Goal: Task Accomplishment & Management: Manage account settings

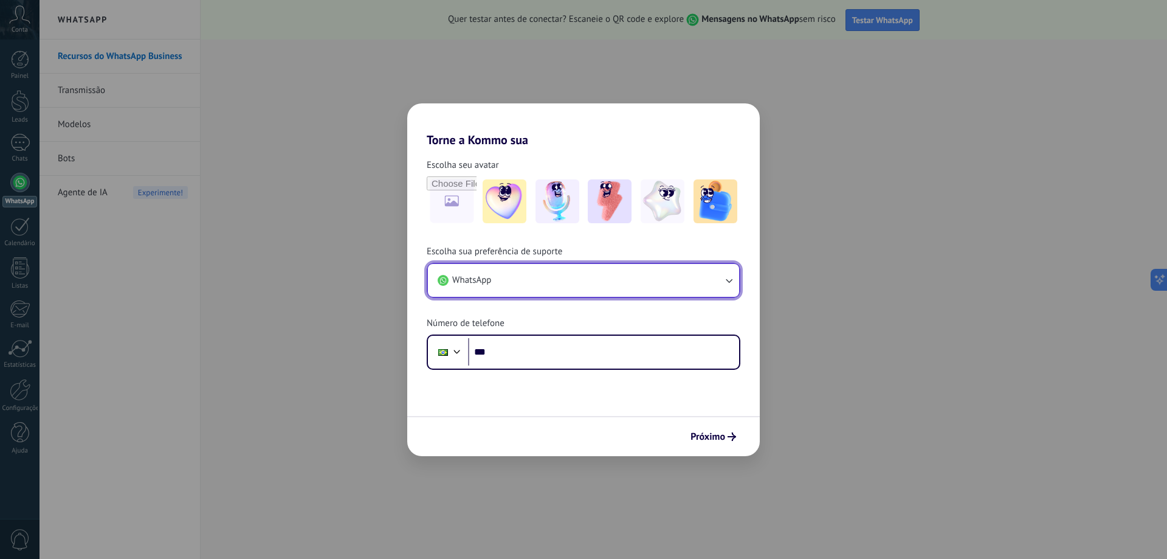
click at [598, 279] on button "WhatsApp" at bounding box center [583, 280] width 311 height 33
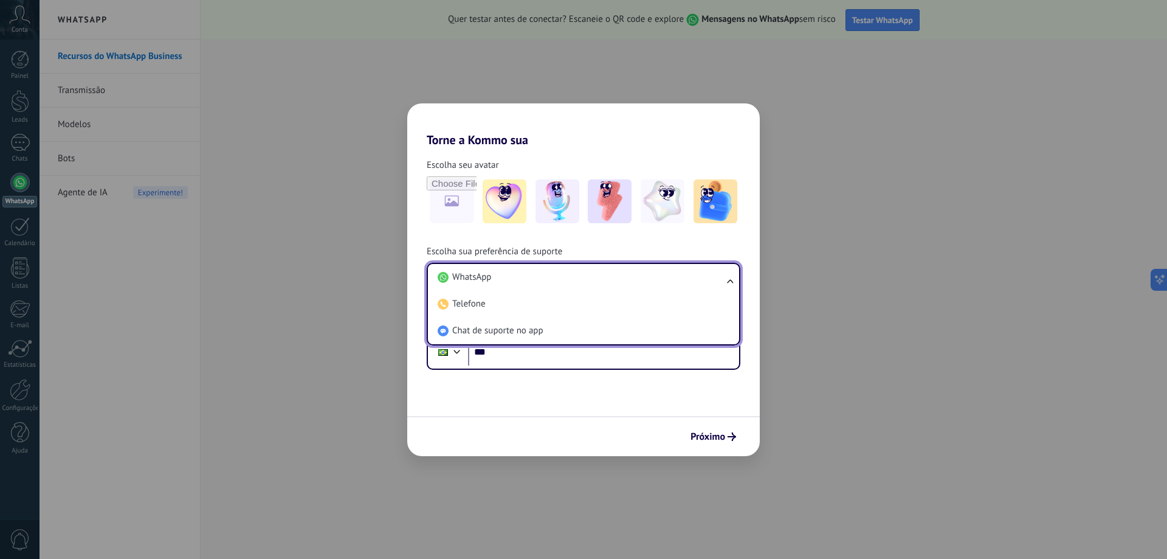
click at [597, 243] on div "Escolha seu avatar Escolha sua preferência de suporte WhatsApp WhatsApp Telefon…" at bounding box center [583, 258] width 353 height 223
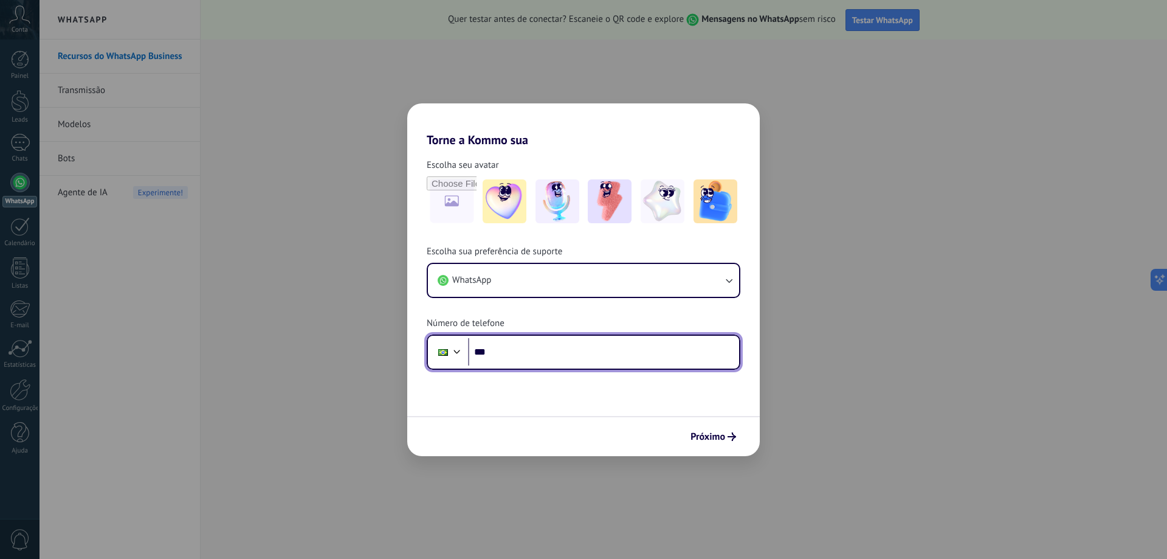
click at [539, 347] on input "***" at bounding box center [603, 352] width 271 height 28
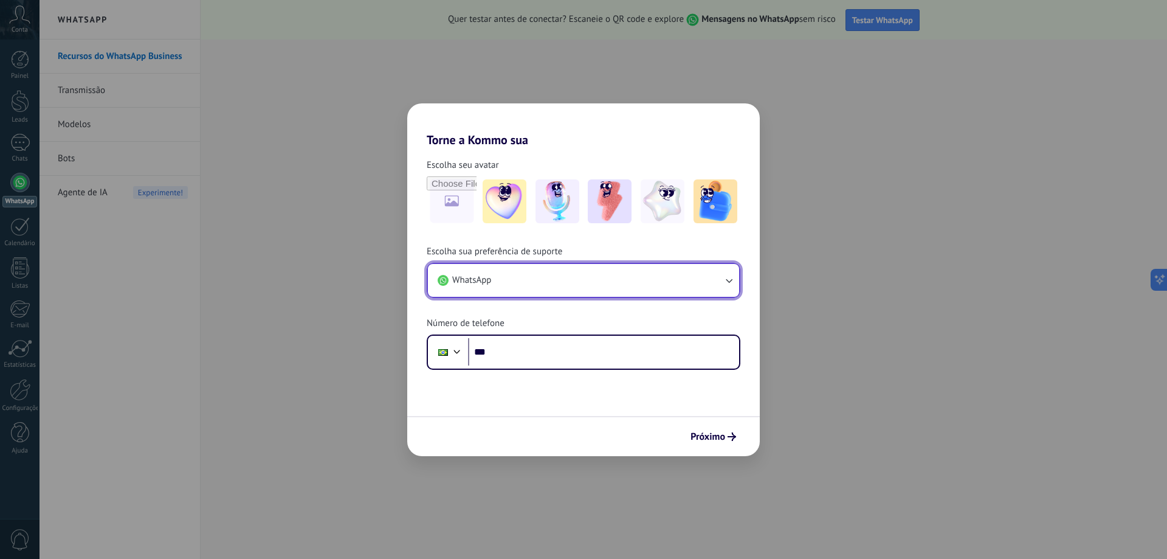
click at [545, 279] on button "WhatsApp" at bounding box center [583, 280] width 311 height 33
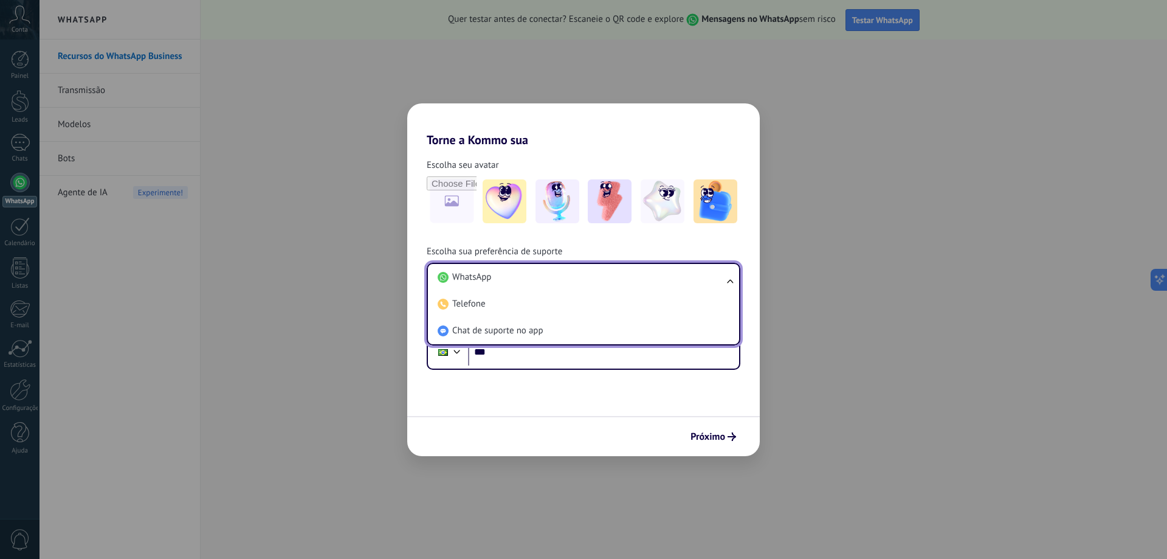
click at [545, 279] on li "WhatsApp" at bounding box center [581, 277] width 297 height 27
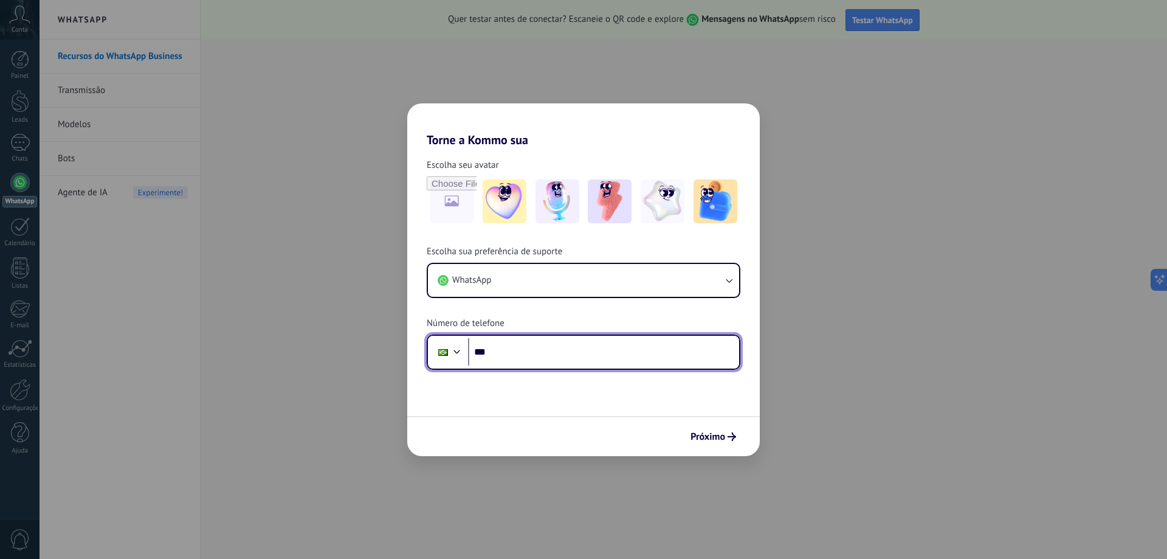
click at [539, 353] on input "***" at bounding box center [603, 352] width 271 height 28
click at [533, 347] on input "***" at bounding box center [603, 352] width 271 height 28
type input "**********"
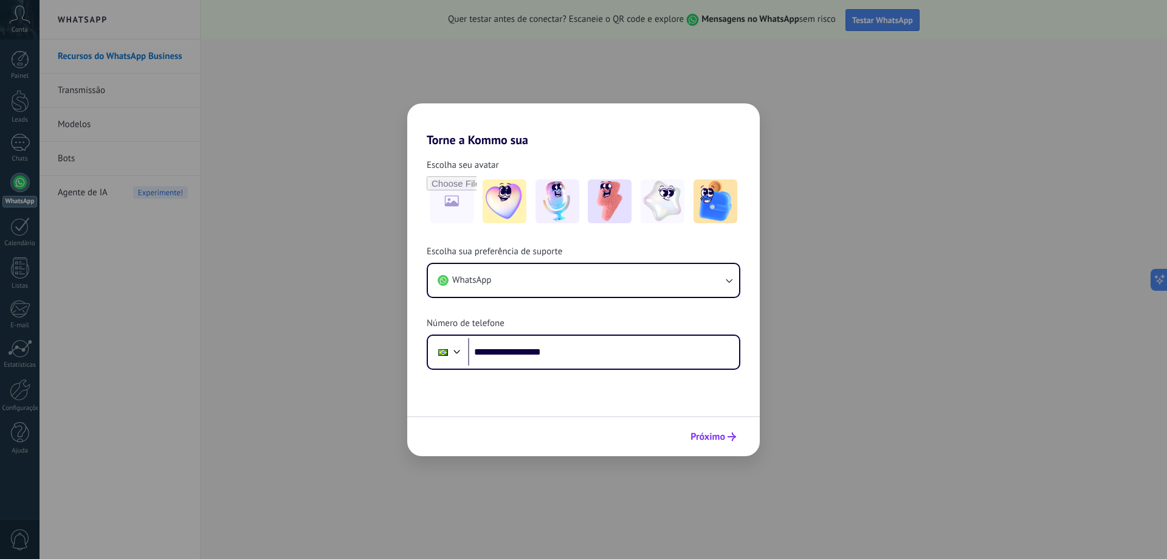
click at [721, 434] on span "Próximo" at bounding box center [708, 436] width 35 height 9
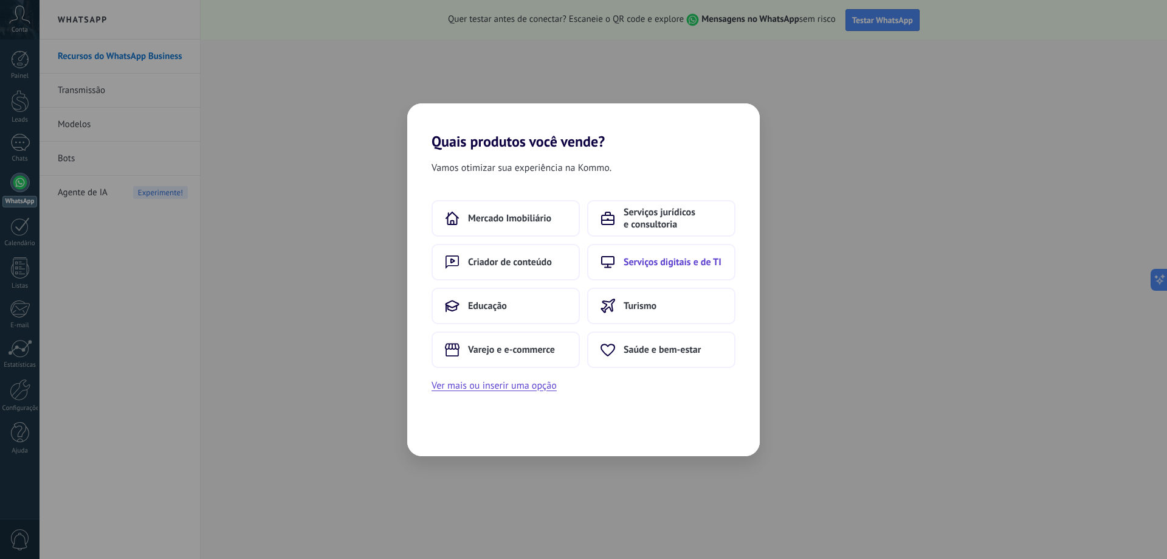
click at [662, 260] on span "Serviços digitais e de TI" at bounding box center [673, 262] width 98 height 12
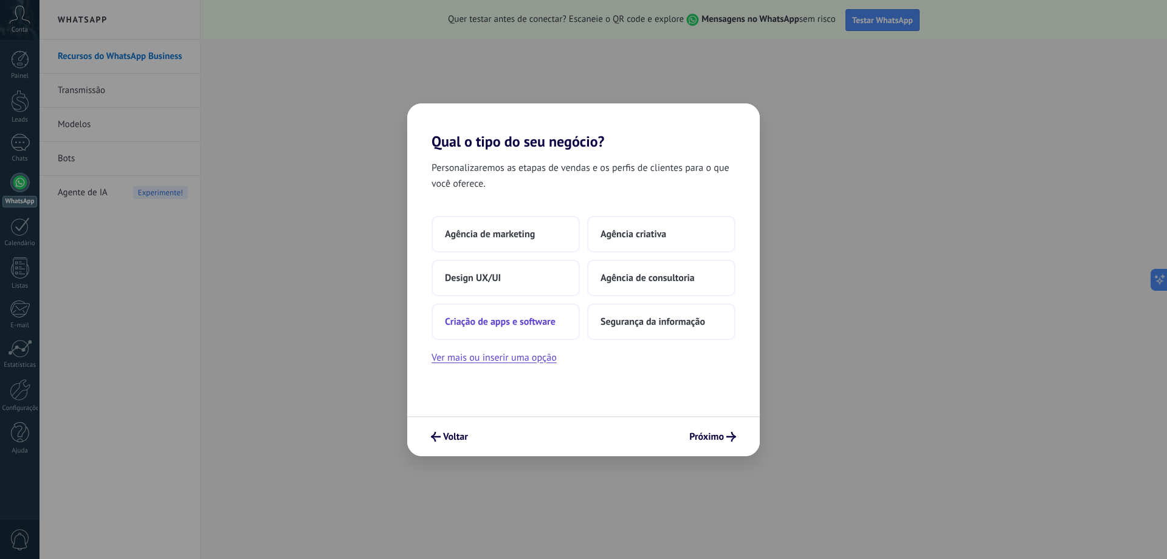
click at [491, 320] on span "Criação de apps e software" at bounding box center [500, 322] width 111 height 12
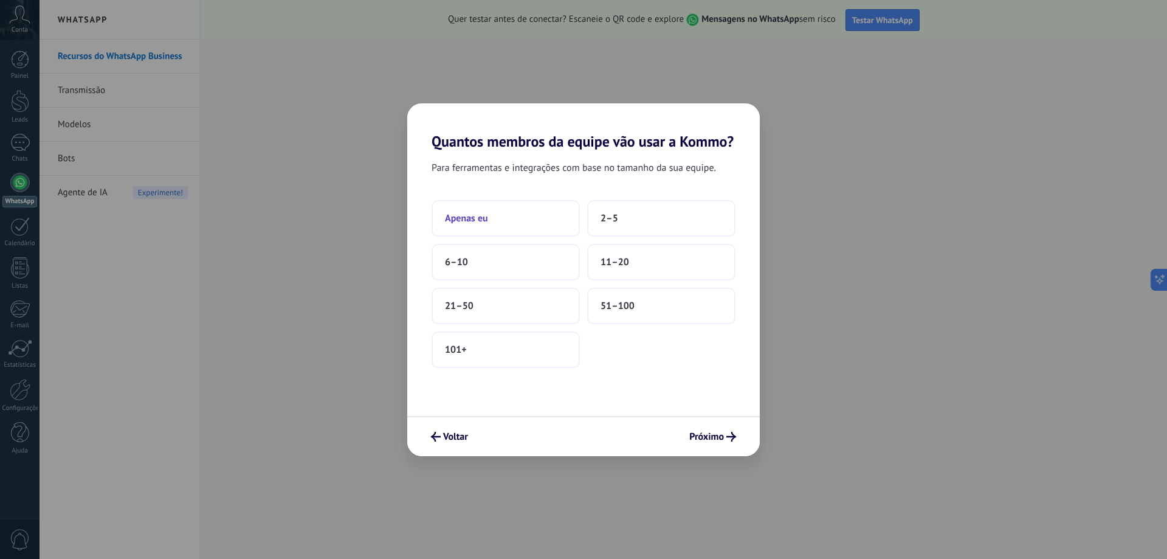
click at [463, 221] on span "Apenas eu" at bounding box center [466, 218] width 43 height 12
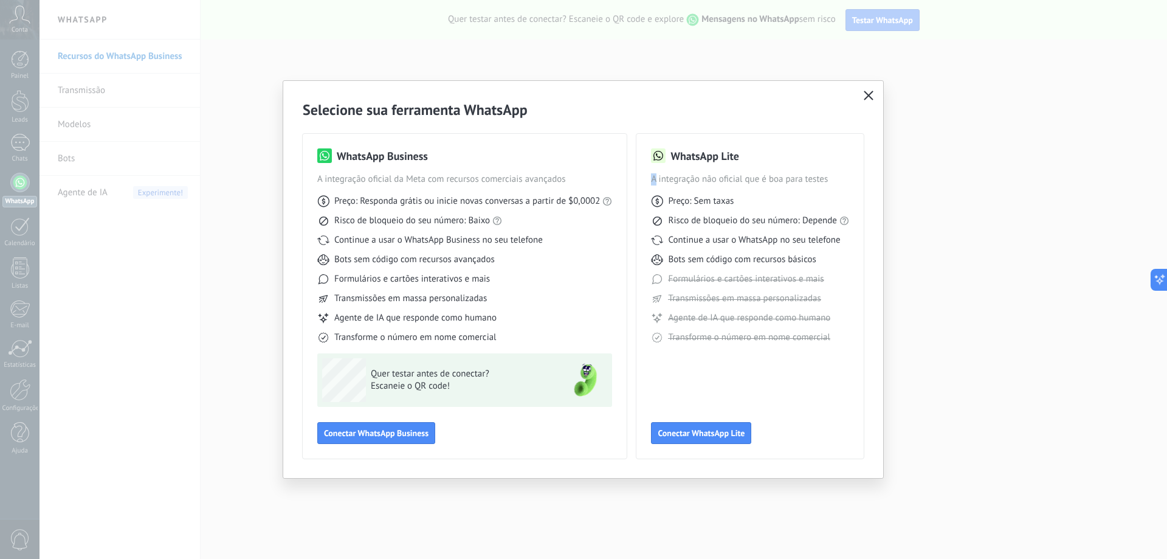
click at [651, 178] on div "WhatsApp Lite A integração não oficial que é boa para testes Preço: Sem taxas R…" at bounding box center [750, 296] width 227 height 325
drag, startPoint x: 650, startPoint y: 177, endPoint x: 822, endPoint y: 185, distance: 172.3
click at [822, 185] on div "WhatsApp Lite A integração não oficial que é boa para testes Preço: Sem taxas R…" at bounding box center [750, 296] width 227 height 325
click at [782, 159] on div "WhatsApp Lite" at bounding box center [750, 155] width 198 height 15
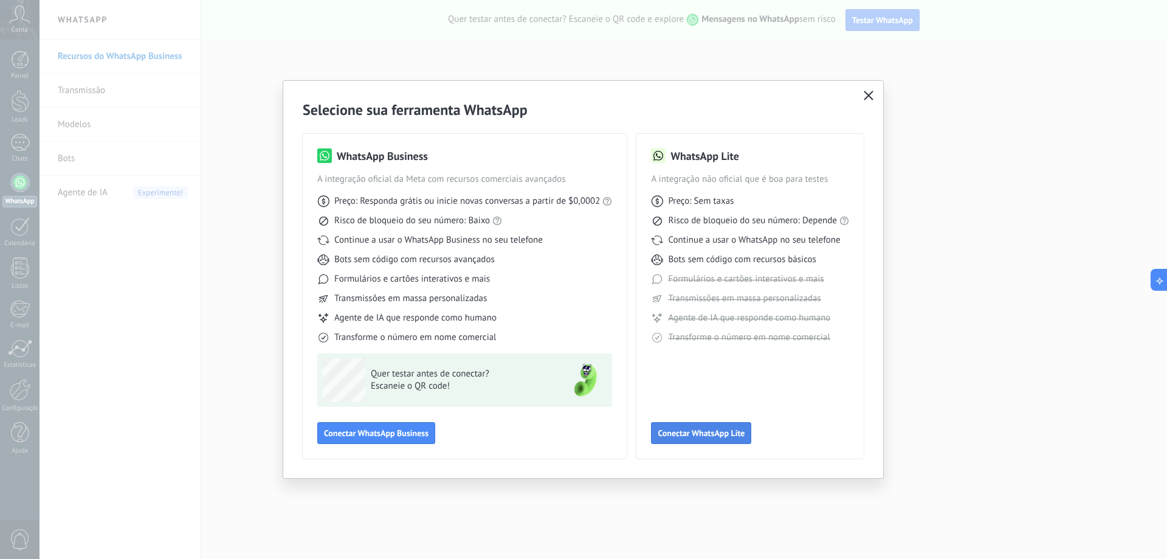
click at [722, 438] on button "Conectar WhatsApp Lite" at bounding box center [701, 433] width 100 height 22
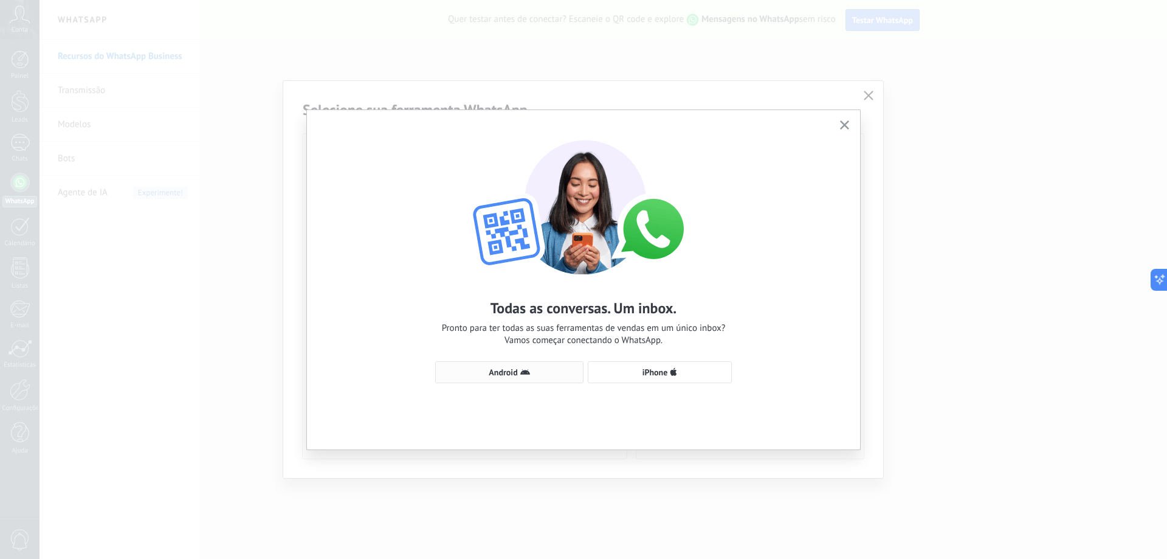
click at [498, 373] on span "Android" at bounding box center [503, 372] width 29 height 9
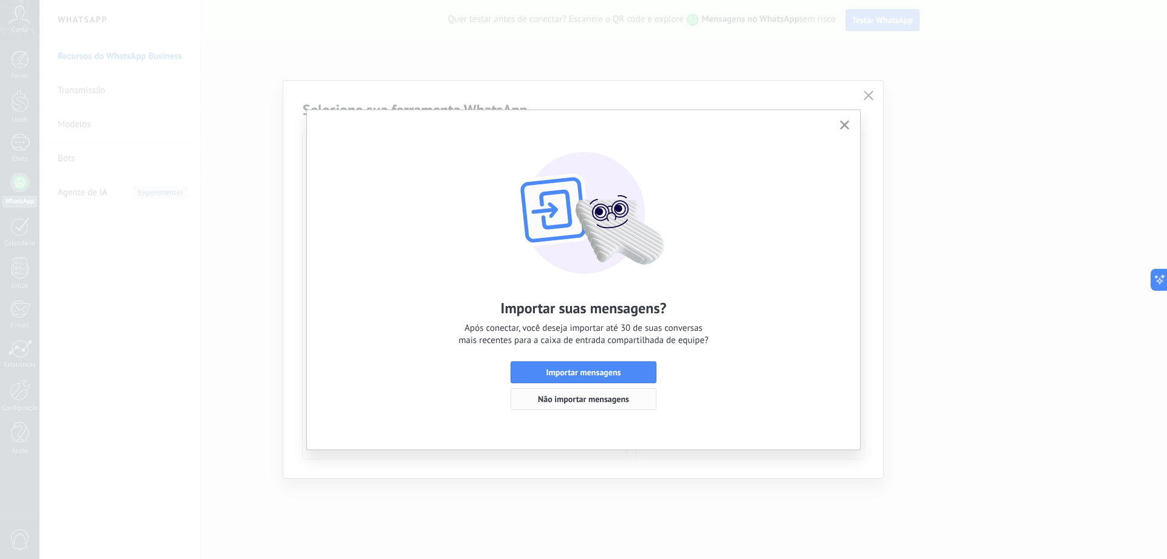
click at [603, 397] on span "Não importar mensagens" at bounding box center [583, 399] width 91 height 9
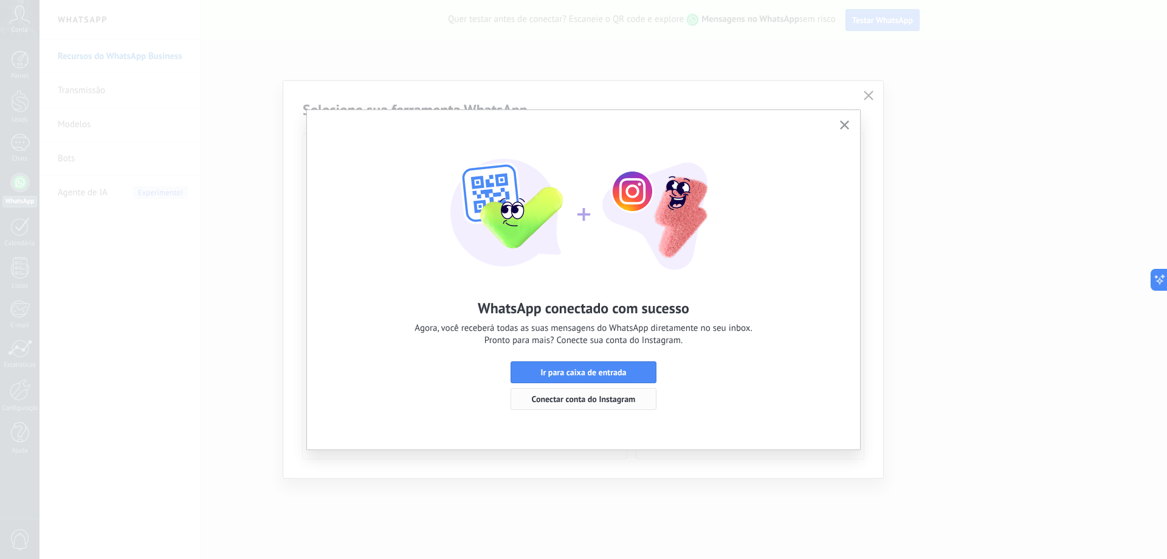
click at [603, 396] on span "Conectar conta do Instagram" at bounding box center [584, 399] width 104 height 9
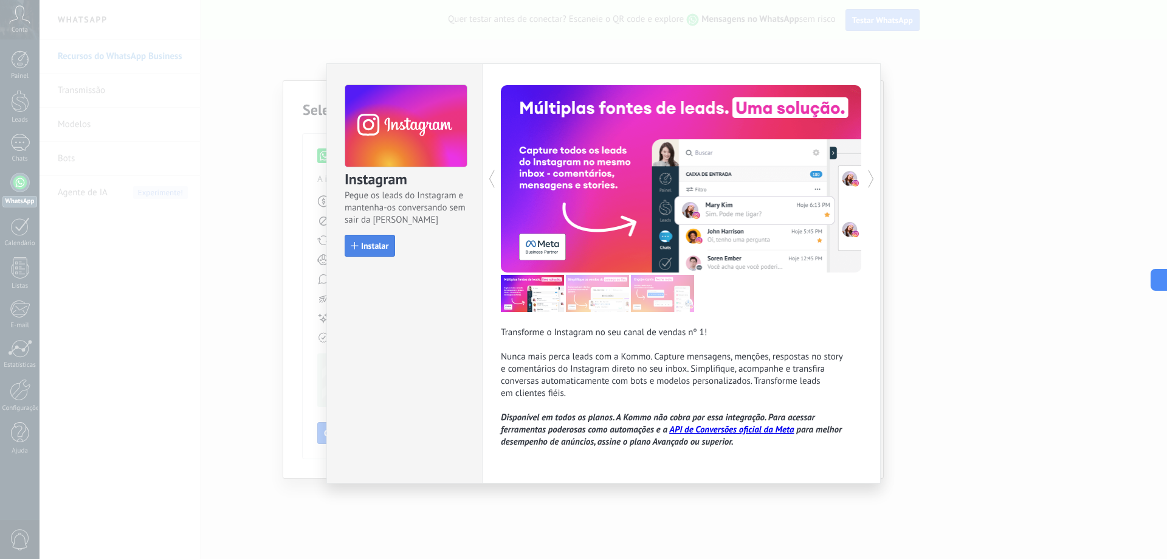
click at [367, 246] on span "Instalar" at bounding box center [374, 245] width 27 height 9
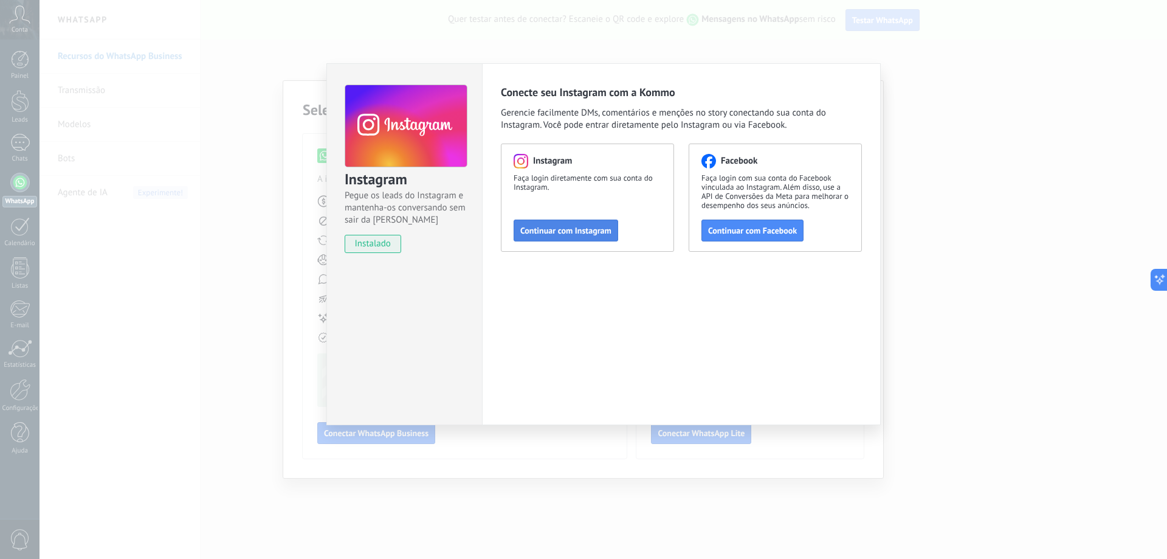
click at [583, 229] on span "Continuar com Instagram" at bounding box center [566, 230] width 91 height 9
click at [962, 240] on div "Instagram Pegue os leads do Instagram e mantenha-os conversando sem sair da Kom…" at bounding box center [604, 279] width 1128 height 559
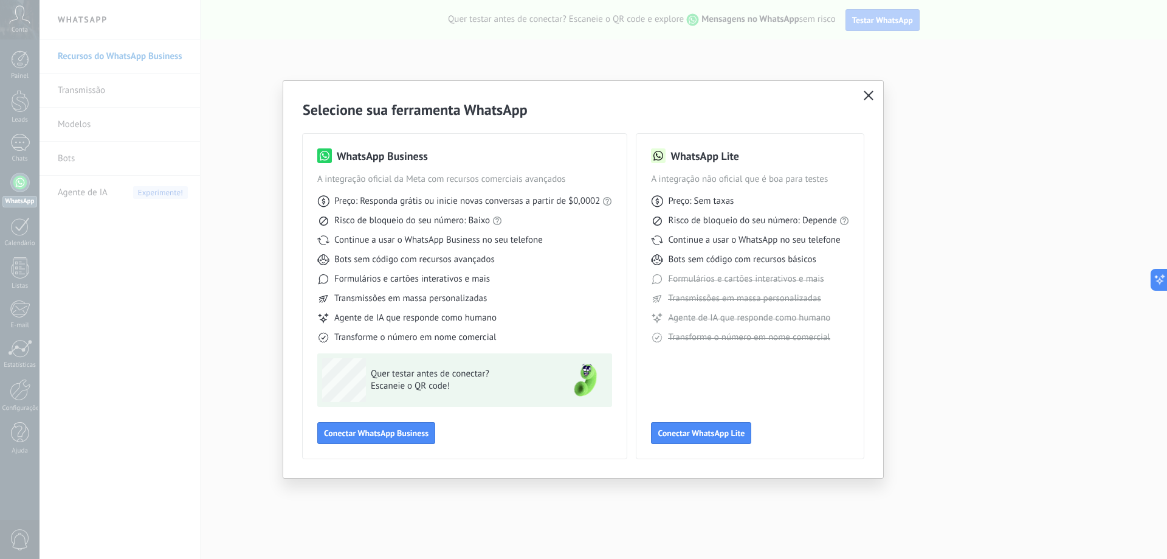
click at [865, 95] on icon "button" at bounding box center [869, 96] width 10 height 10
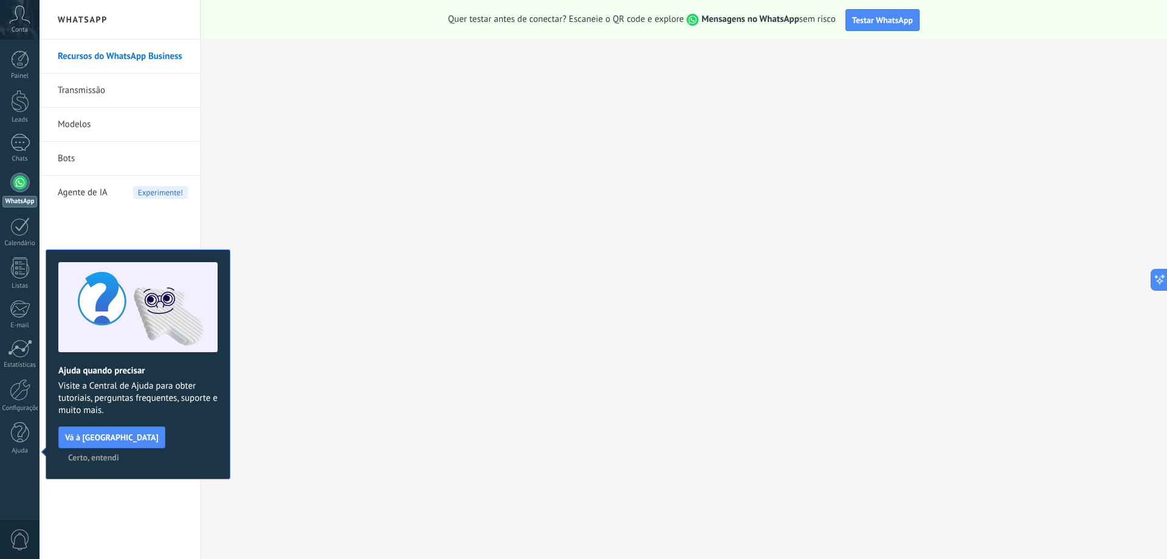
click at [119, 453] on span "Certo, entendi" at bounding box center [93, 457] width 51 height 9
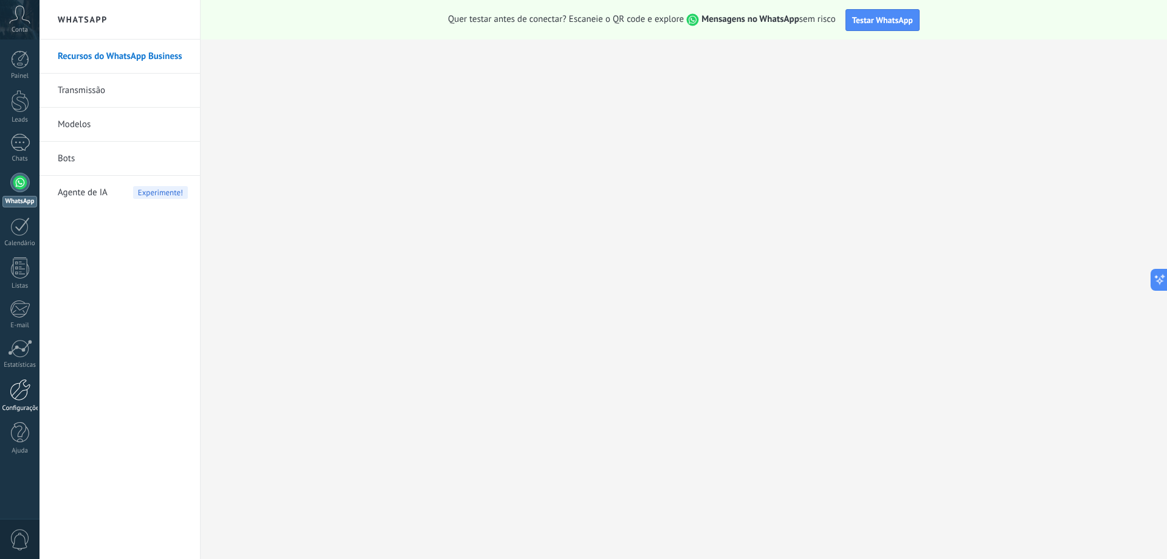
click at [27, 392] on div at bounding box center [20, 390] width 21 height 22
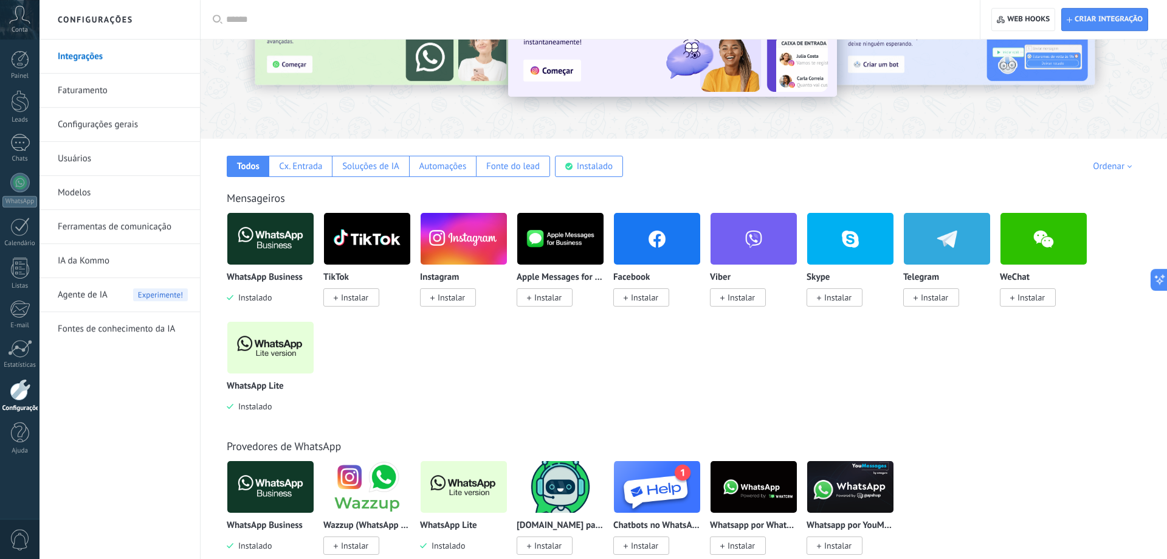
scroll to position [124, 0]
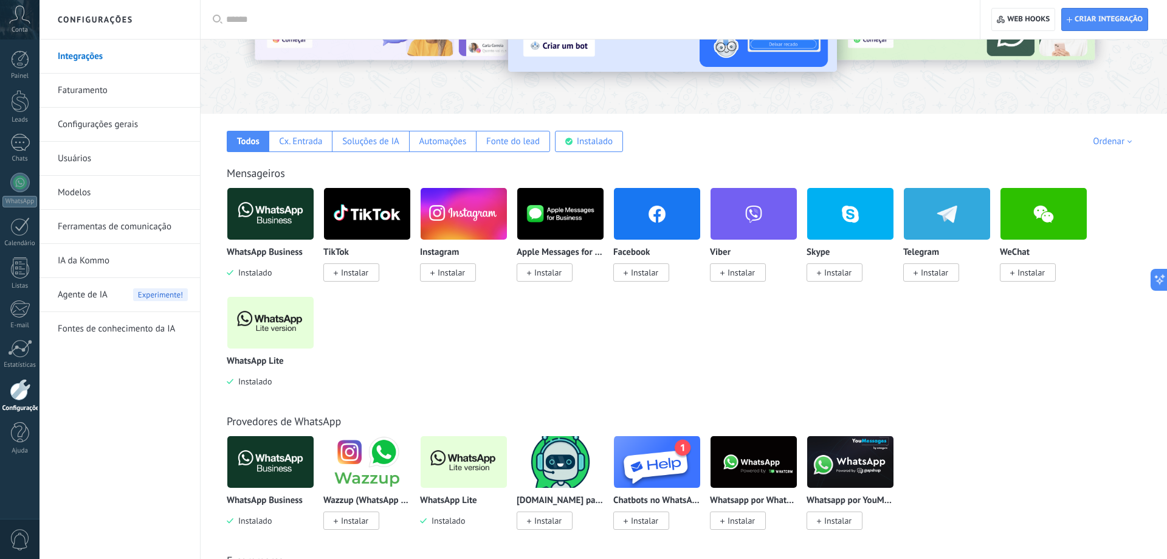
click at [260, 349] on div "WhatsApp Lite Instalado" at bounding box center [271, 341] width 88 height 91
click at [258, 361] on p "WhatsApp Lite" at bounding box center [255, 361] width 57 height 10
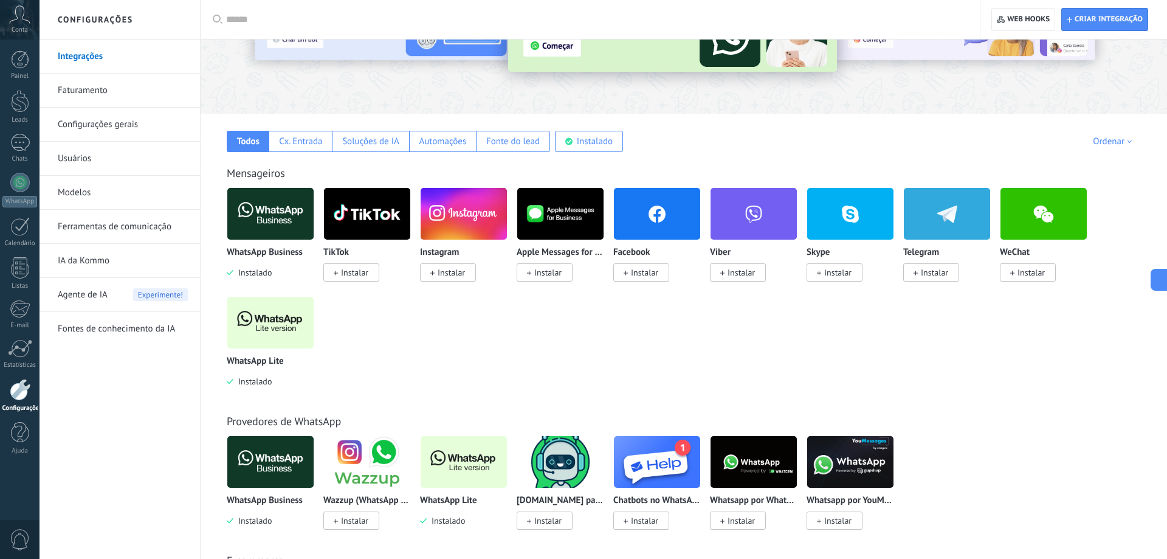
scroll to position [127, 0]
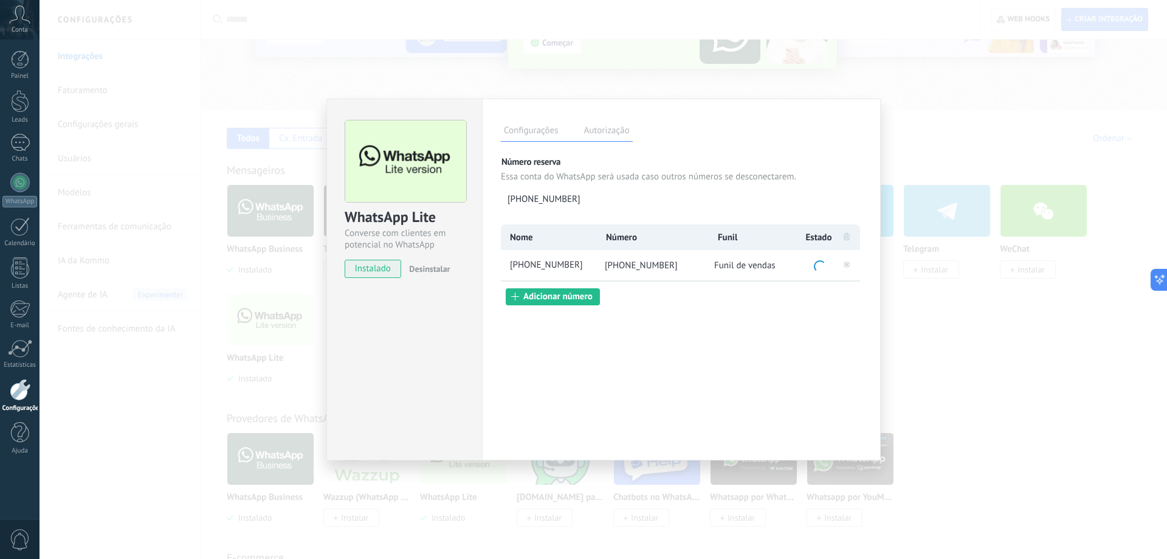
click at [609, 137] on label "Autorização" at bounding box center [607, 132] width 52 height 18
click at [601, 134] on label "Autorização" at bounding box center [607, 132] width 52 height 18
click at [541, 131] on label "Configurações" at bounding box center [531, 132] width 60 height 18
drag, startPoint x: 608, startPoint y: 120, endPoint x: 607, endPoint y: 126, distance: 6.1
click at [607, 120] on div "Configurações Autorização" at bounding box center [567, 130] width 132 height 21
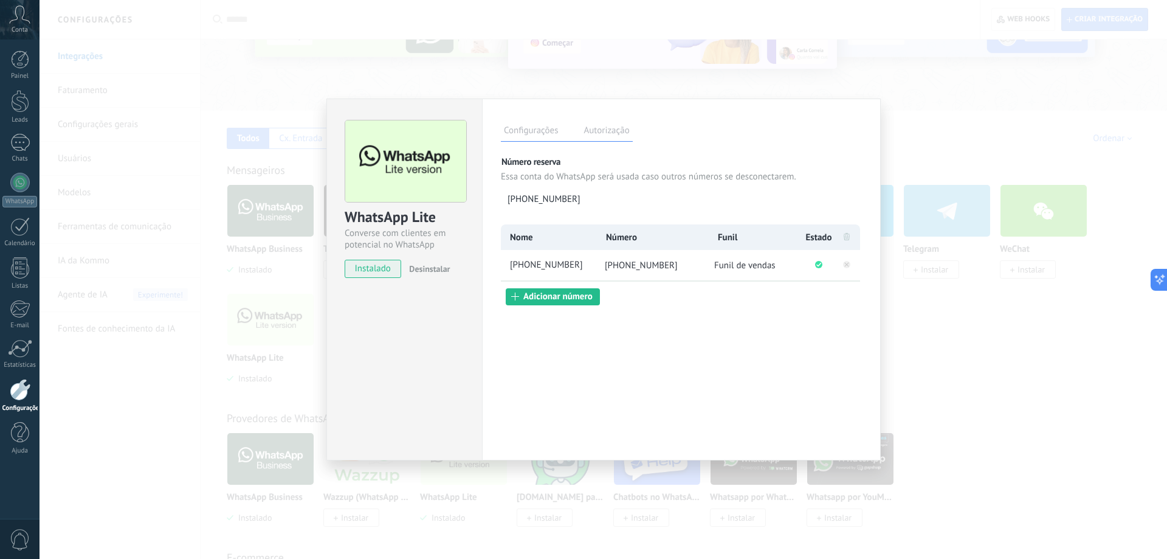
click at [948, 435] on div "WhatsApp Lite Converse com clientes em potencial no WhatsApp instalado Desinsta…" at bounding box center [604, 279] width 1128 height 559
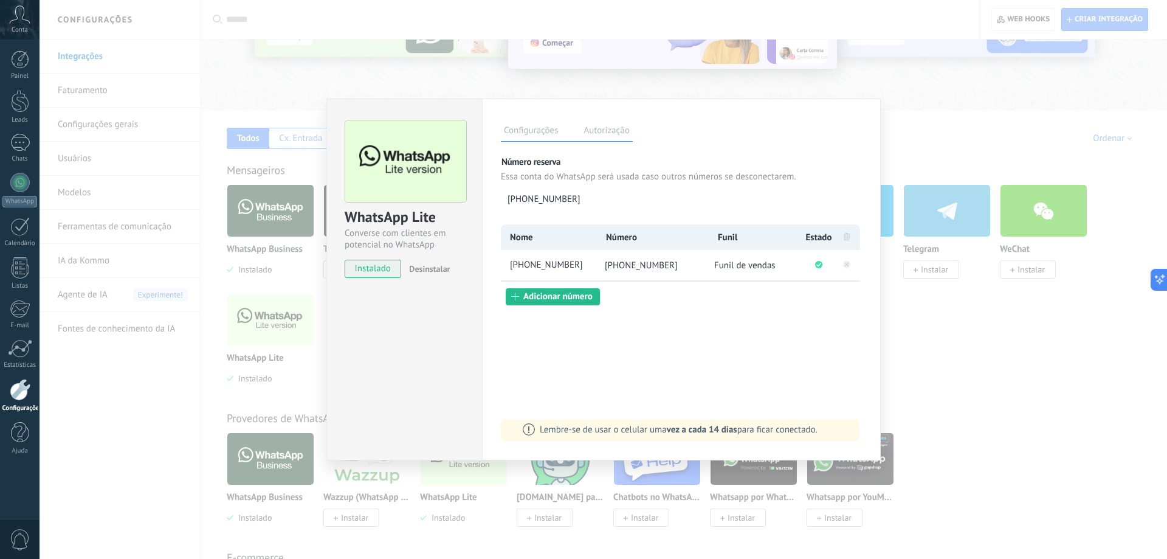
click at [609, 136] on label "Autorização" at bounding box center [607, 132] width 52 height 18
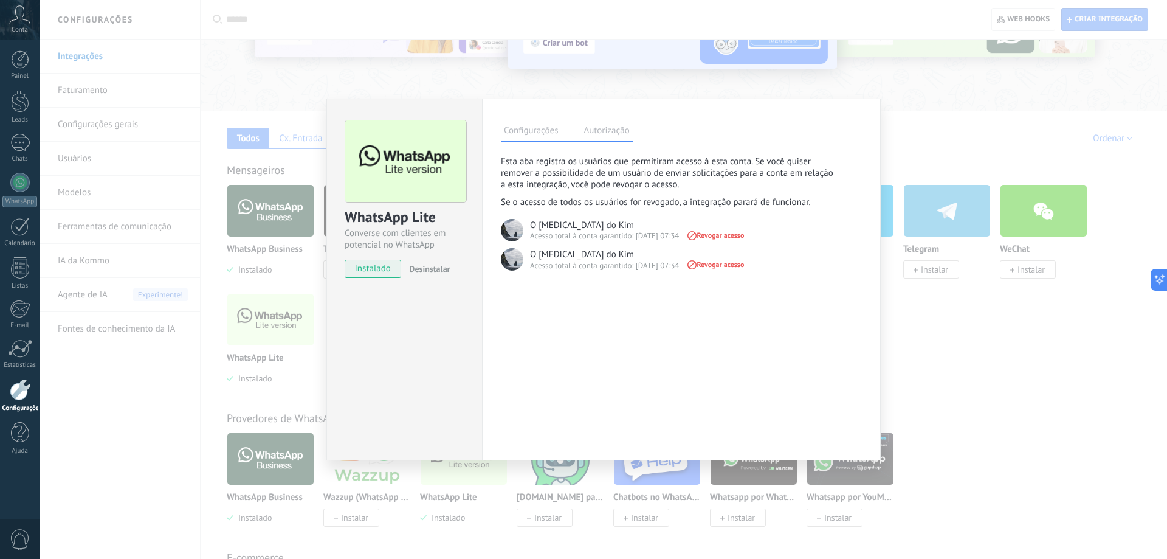
click at [527, 130] on label "Configurações" at bounding box center [531, 132] width 60 height 18
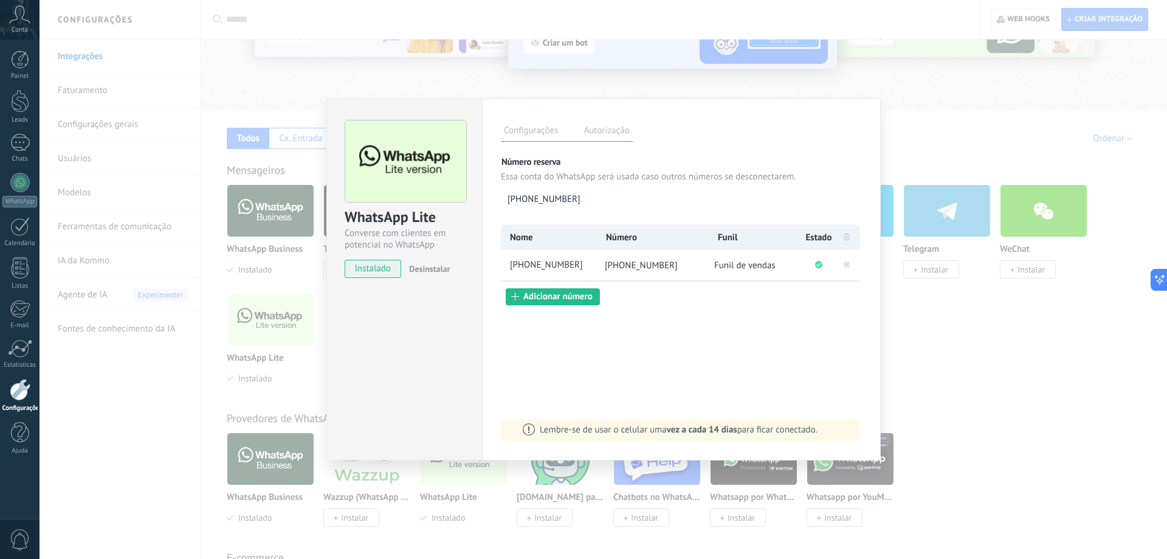
click at [586, 127] on label "Autorização" at bounding box center [607, 132] width 52 height 18
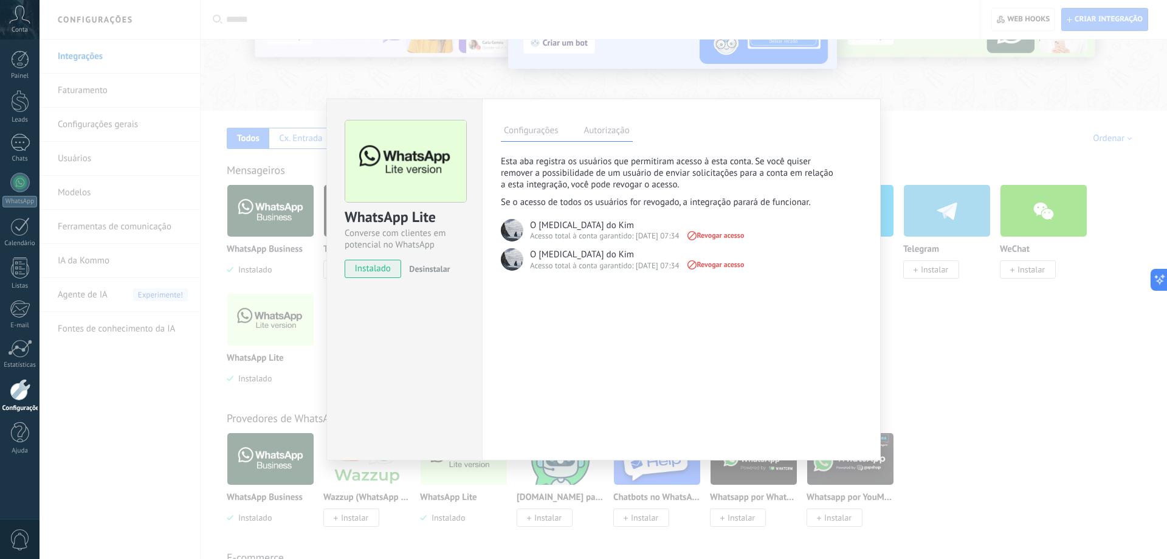
click at [508, 259] on img at bounding box center [512, 259] width 22 height 22
click at [527, 131] on label "Configurações" at bounding box center [531, 132] width 60 height 18
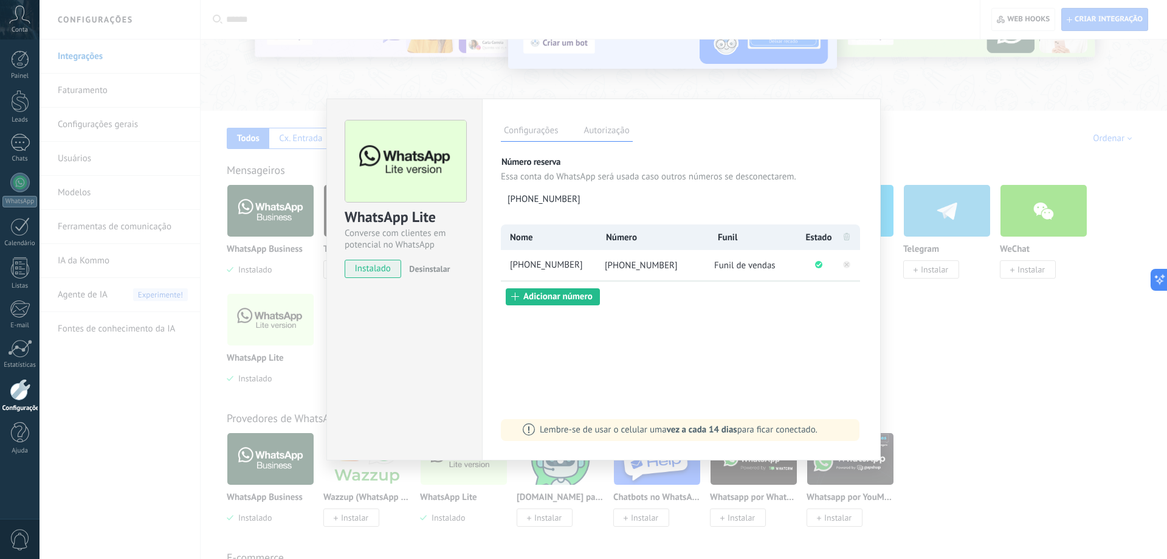
click at [1019, 390] on div "WhatsApp Lite Converse com clientes em potencial no WhatsApp instalado Desinsta…" at bounding box center [604, 279] width 1128 height 559
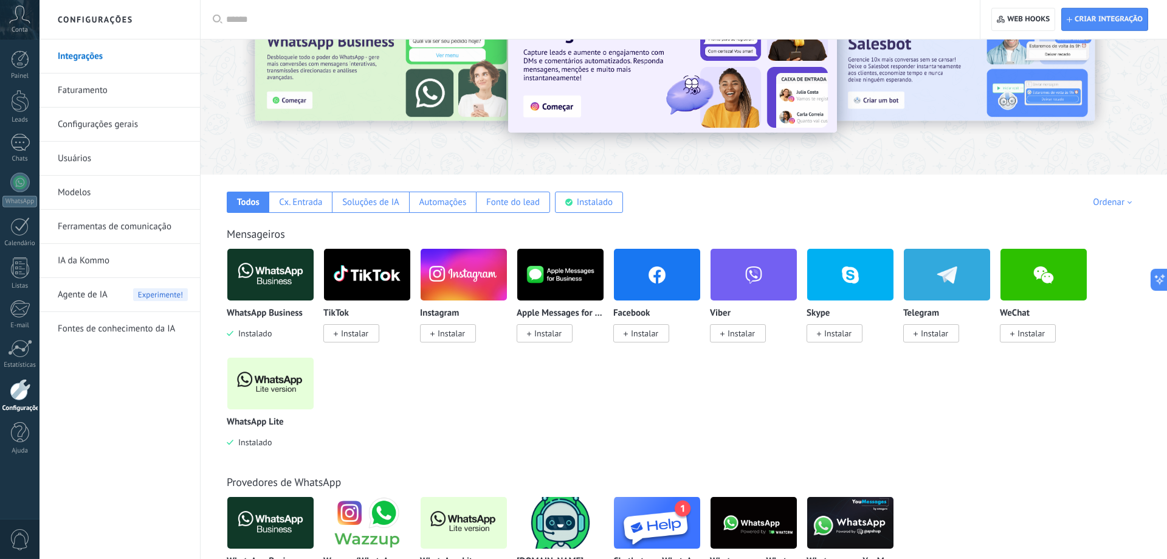
scroll to position [0, 0]
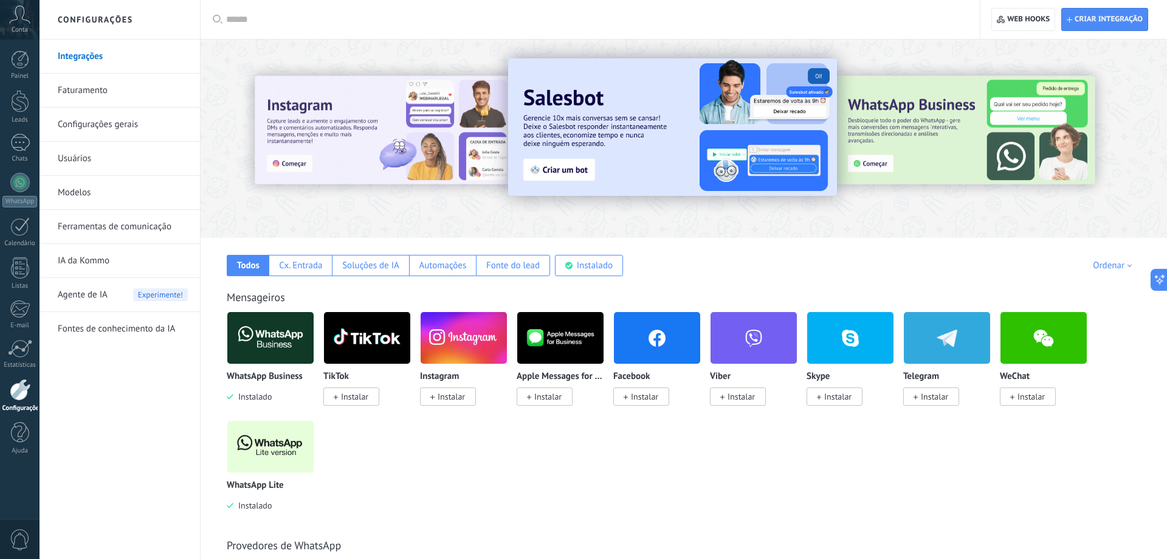
drag, startPoint x: 463, startPoint y: 54, endPoint x: 322, endPoint y: 7, distance: 148.6
click at [463, 54] on div at bounding box center [684, 135] width 967 height 175
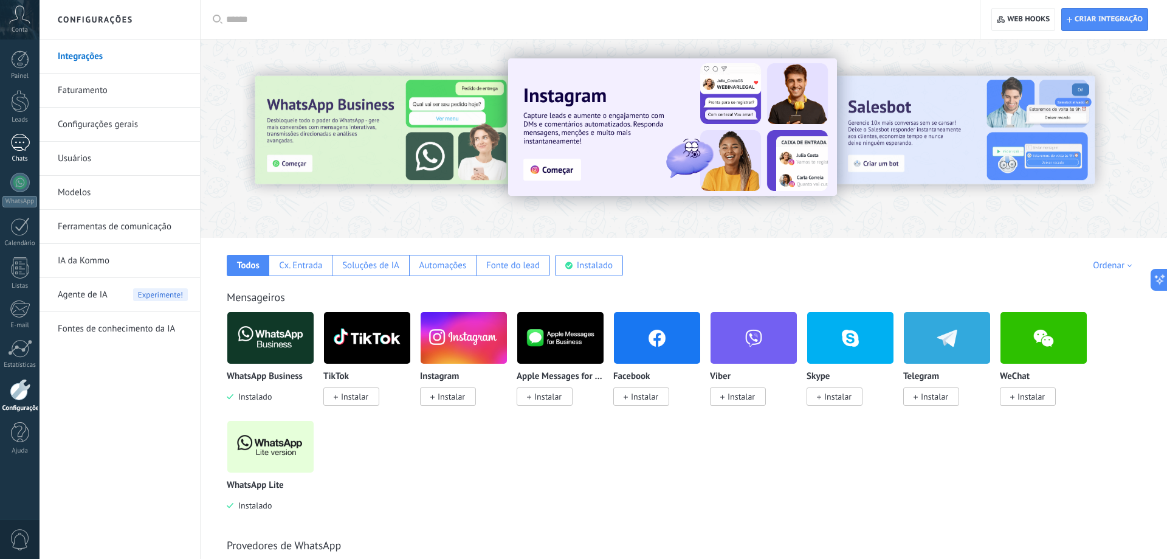
click at [25, 143] on div at bounding box center [19, 143] width 19 height 18
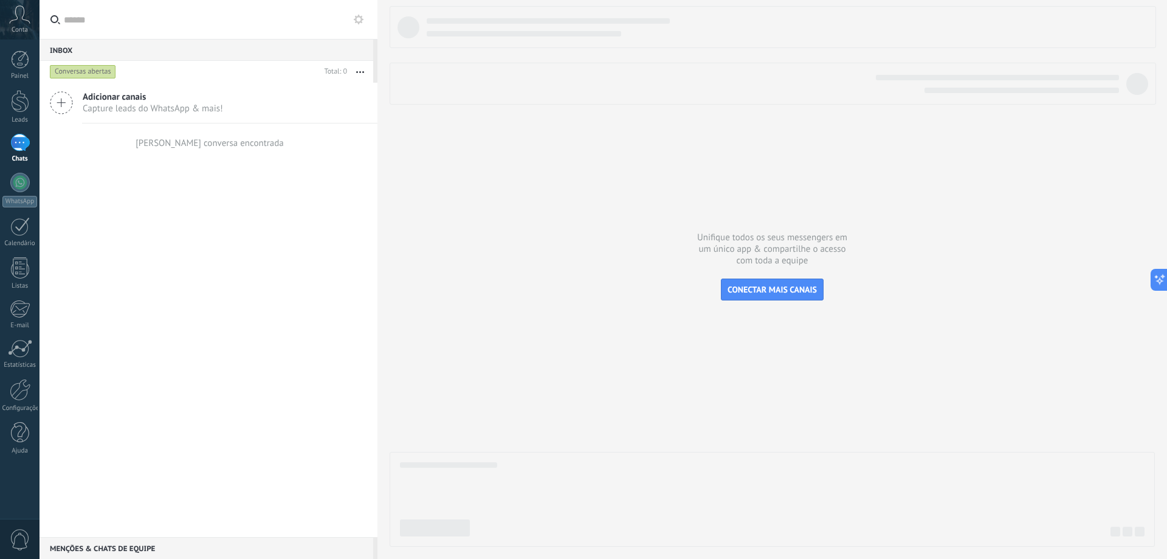
click at [470, 294] on div at bounding box center [773, 276] width 766 height 541
click at [290, 283] on div "Adicionar canais Capture leads do WhatsApp & mais! Nenhuma conversa encontrada" at bounding box center [209, 310] width 338 height 454
click at [63, 103] on use at bounding box center [61, 103] width 22 height 22
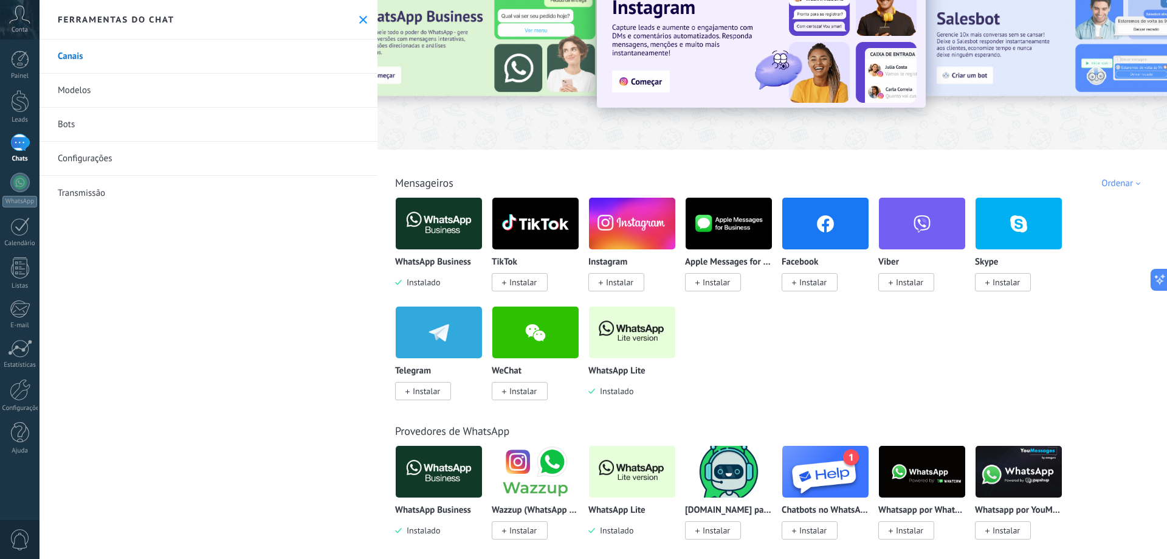
scroll to position [69, 0]
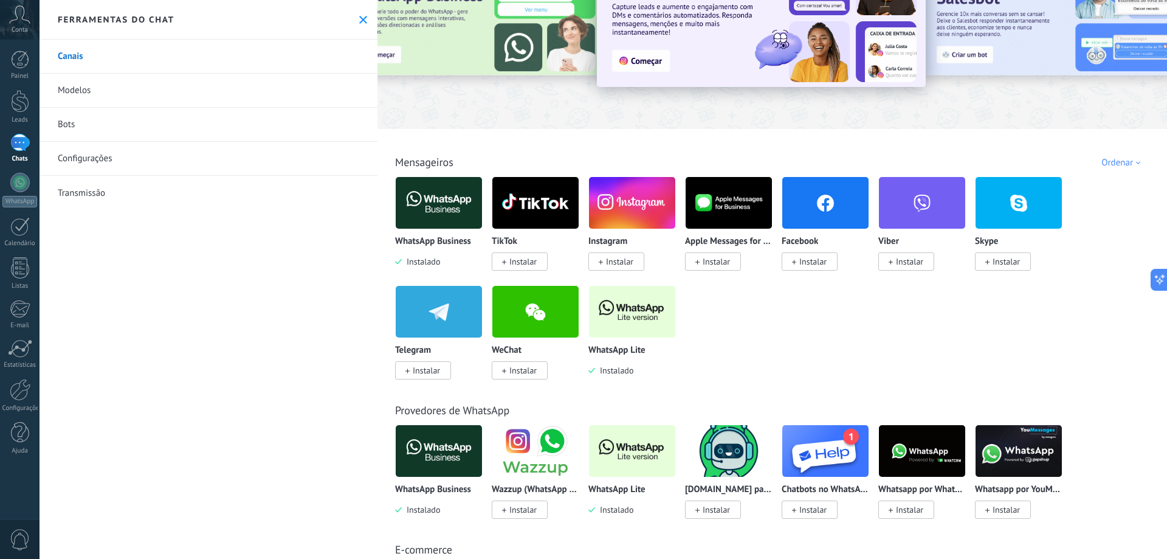
click at [440, 213] on img at bounding box center [439, 202] width 86 height 59
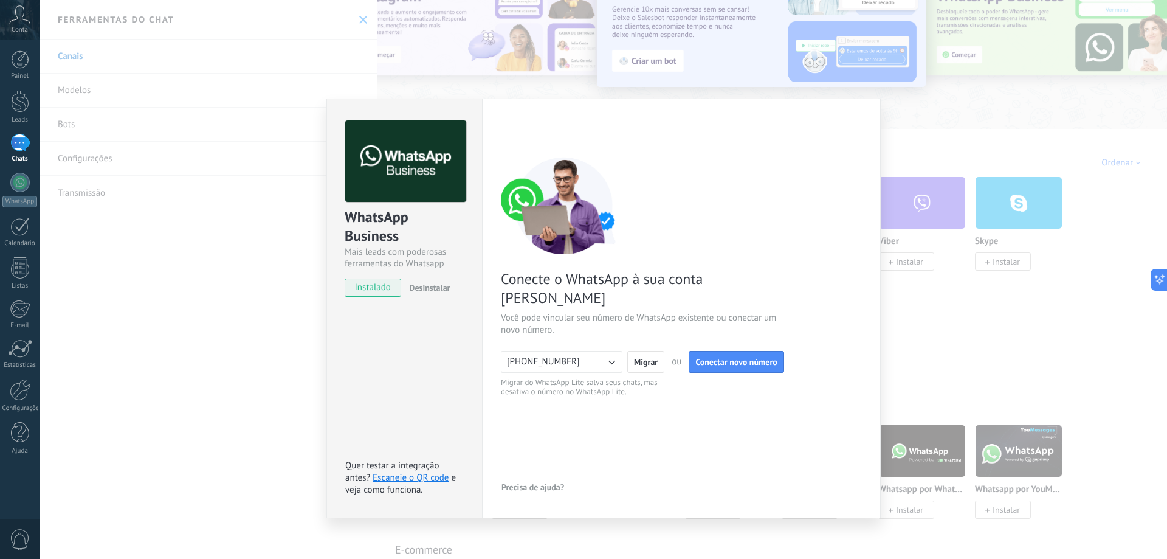
click at [208, 191] on div "WhatsApp Business Mais leads com poderosas ferramentas do Whatsapp instalado De…" at bounding box center [604, 279] width 1128 height 559
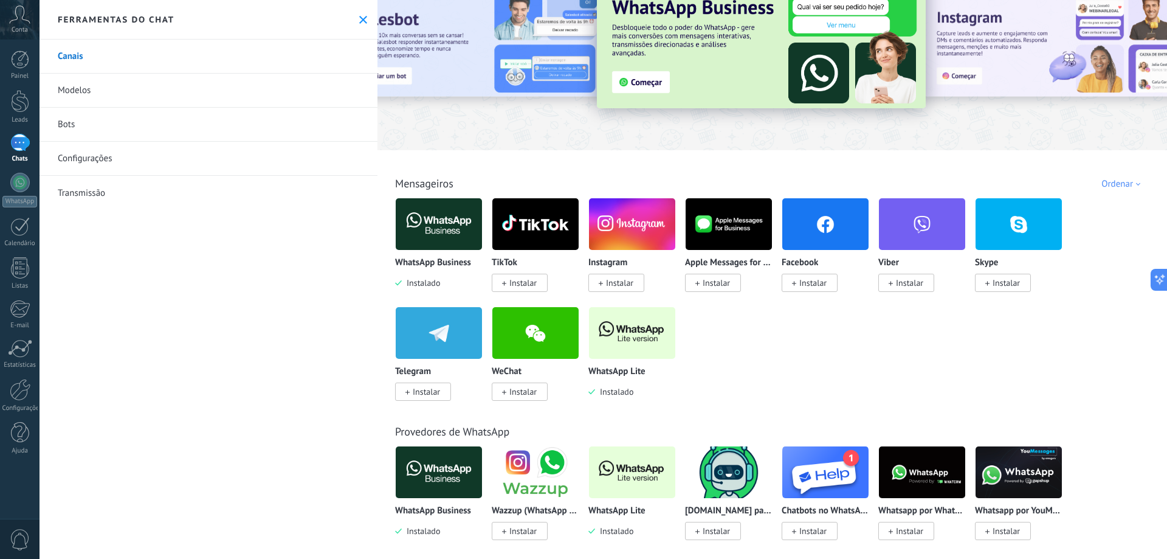
scroll to position [0, 0]
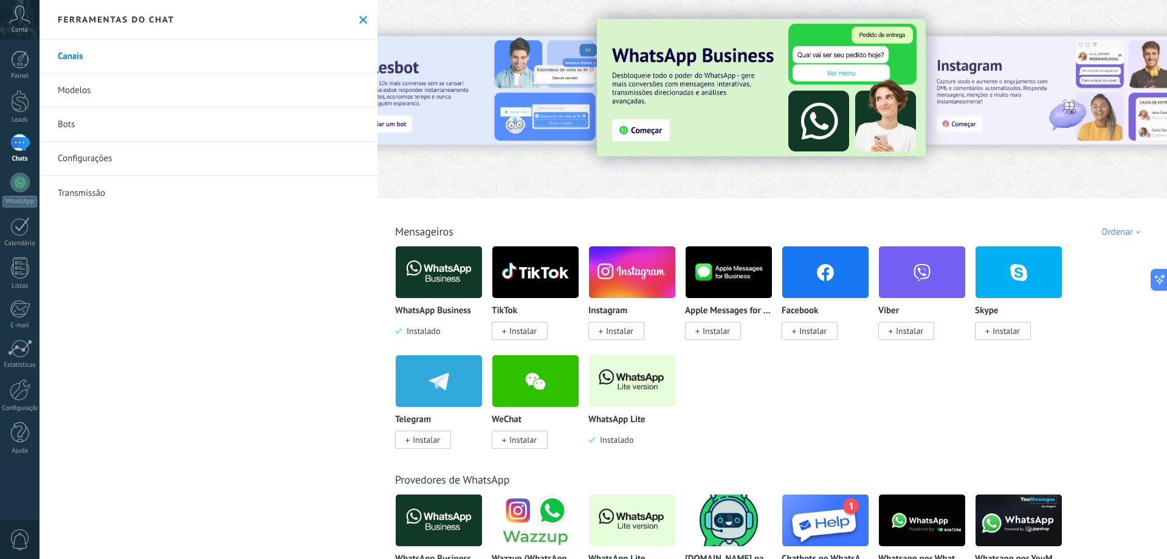
drag, startPoint x: 255, startPoint y: 238, endPoint x: 114, endPoint y: 142, distance: 170.2
click at [251, 237] on div "Canais Modelos Bots Configurações Transmissão" at bounding box center [209, 299] width 338 height 519
drag, startPoint x: 238, startPoint y: 218, endPoint x: 0, endPoint y: 100, distance: 266.0
click at [227, 216] on div "Canais Modelos Bots Configurações Transmissão" at bounding box center [209, 299] width 338 height 519
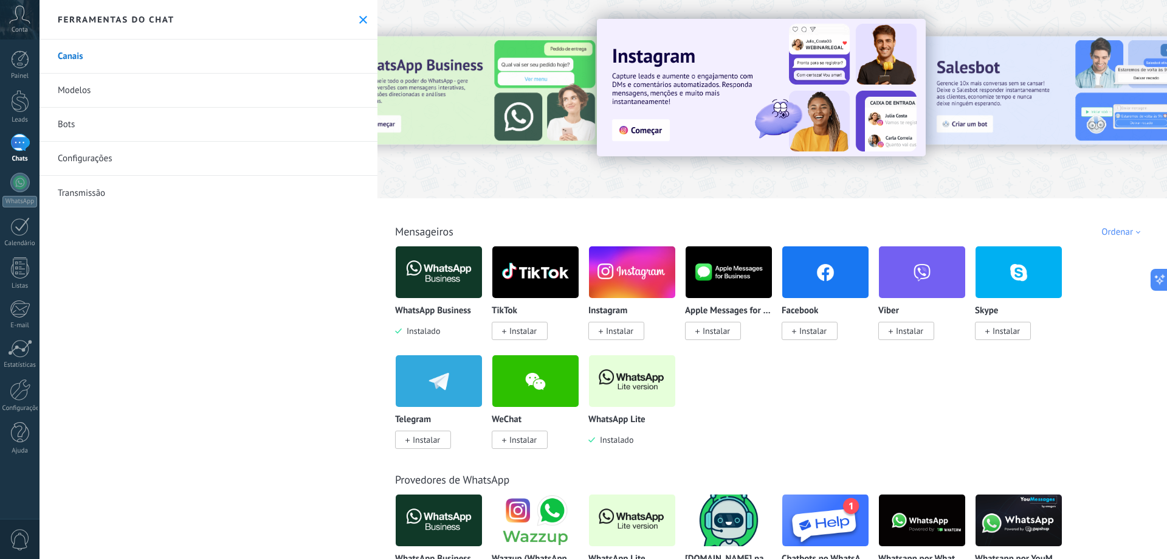
scroll to position [208, 0]
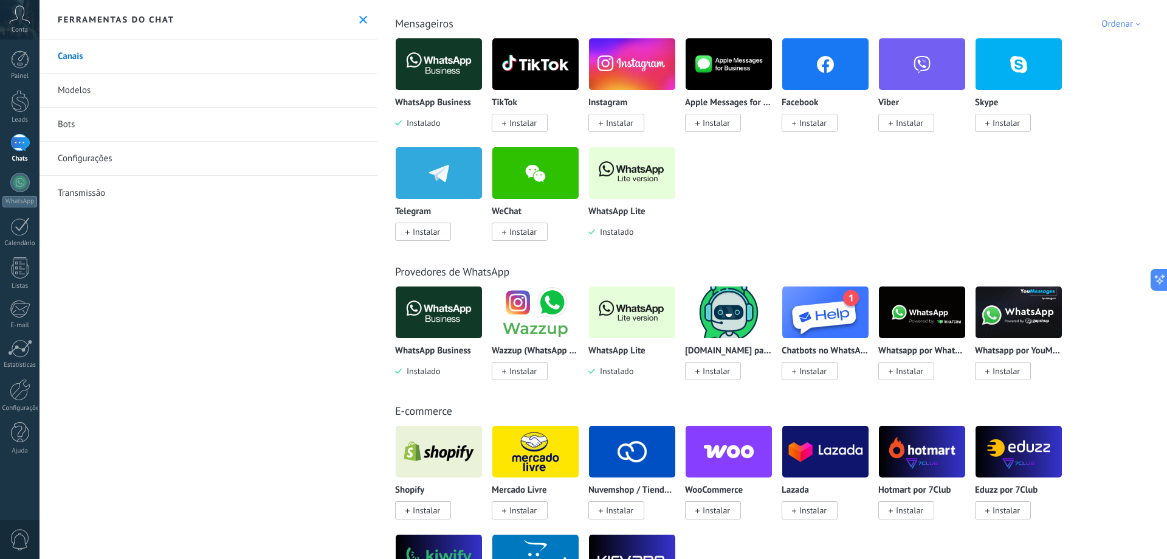
click at [646, 319] on img at bounding box center [632, 312] width 86 height 59
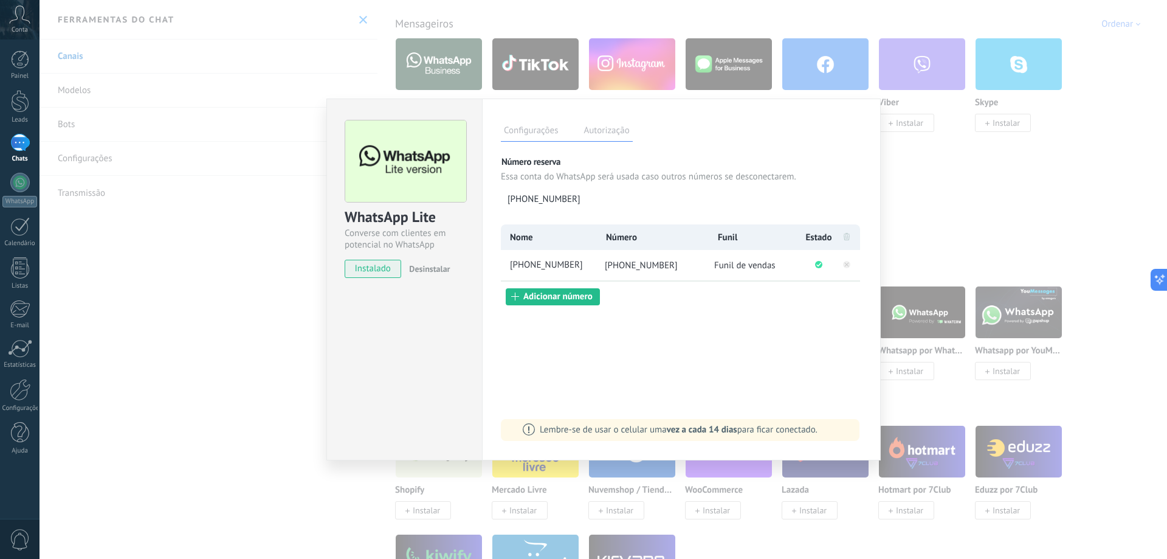
drag, startPoint x: 899, startPoint y: 188, endPoint x: 905, endPoint y: 186, distance: 6.5
click at [902, 188] on div "WhatsApp Lite Converse com clientes em potencial no WhatsApp instalado Desinsta…" at bounding box center [604, 279] width 1128 height 559
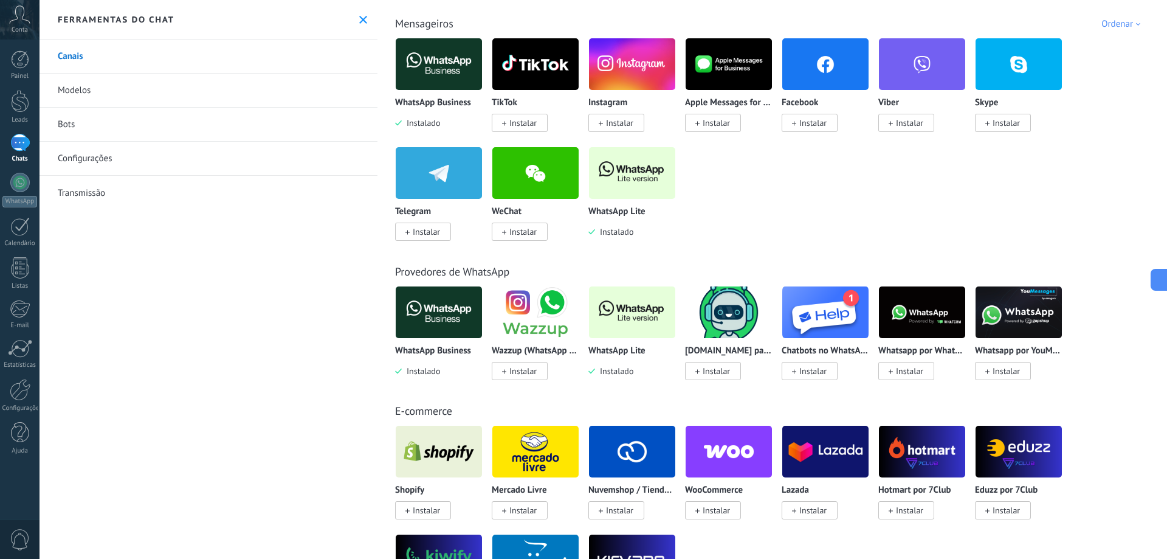
click at [22, 147] on div at bounding box center [19, 143] width 19 height 18
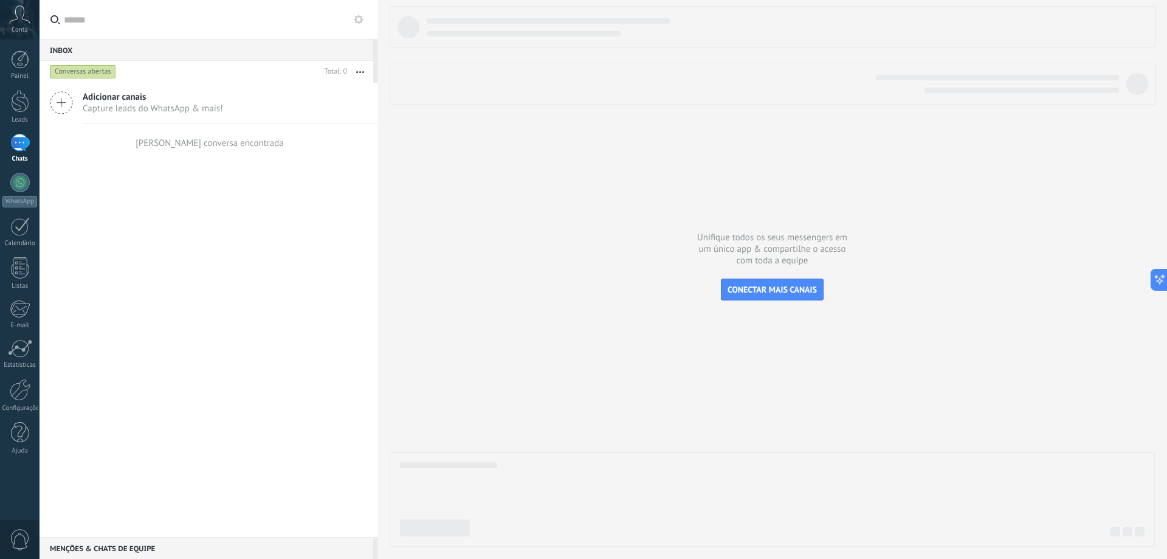
click at [64, 99] on icon at bounding box center [61, 102] width 23 height 23
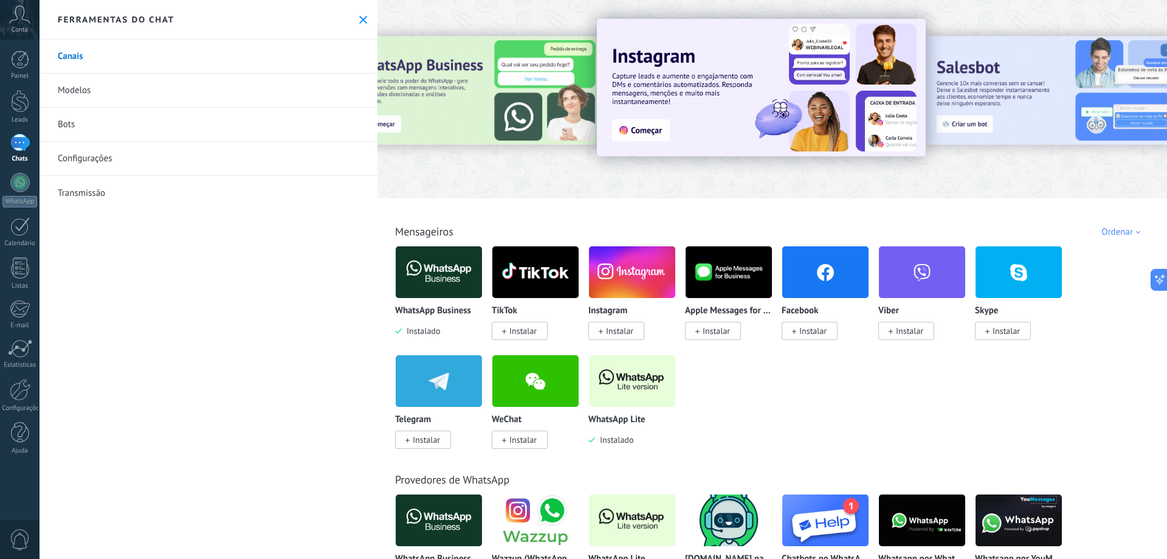
scroll to position [69, 0]
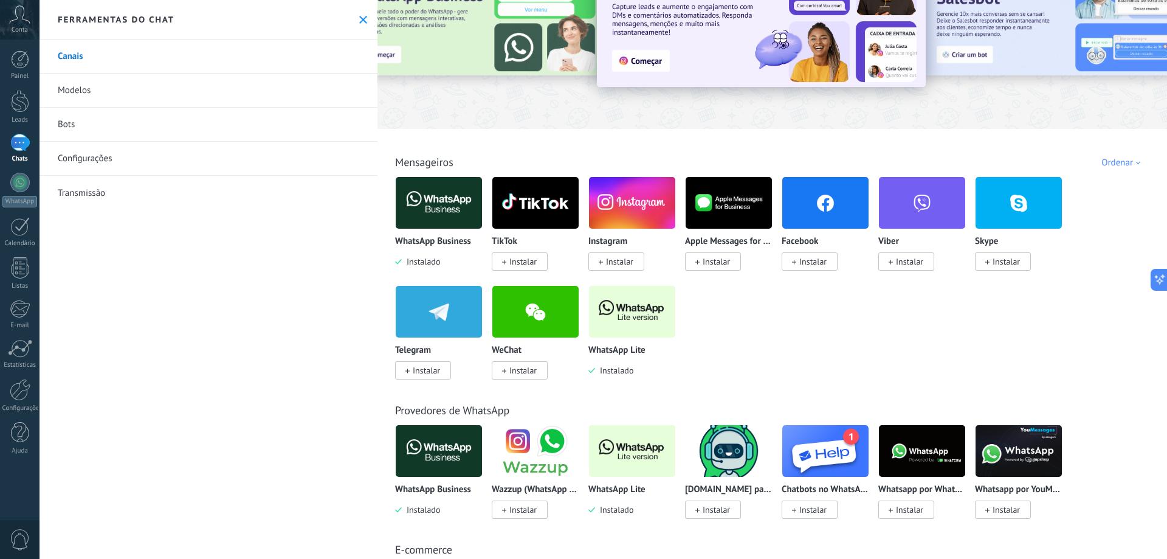
click at [635, 327] on img at bounding box center [632, 311] width 86 height 59
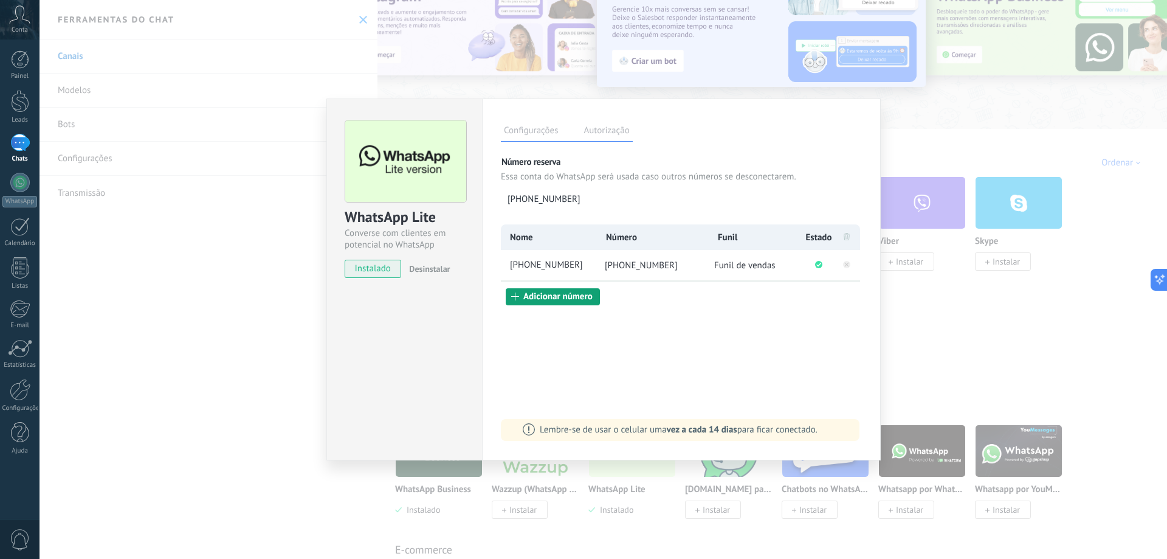
click at [562, 302] on button "Adicionar número" at bounding box center [553, 296] width 94 height 17
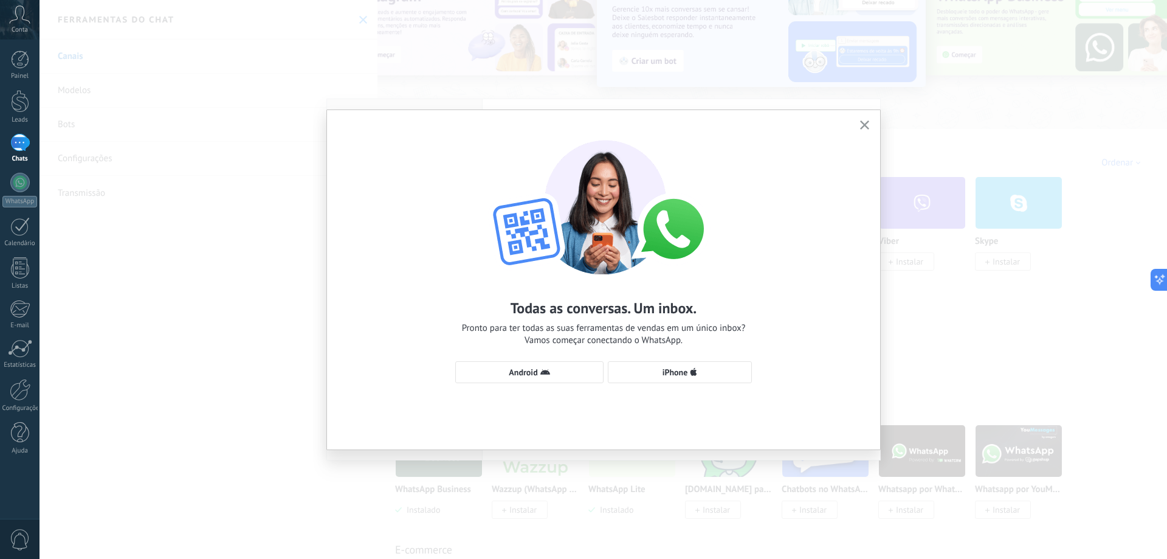
click at [865, 123] on icon "button" at bounding box center [864, 124] width 9 height 9
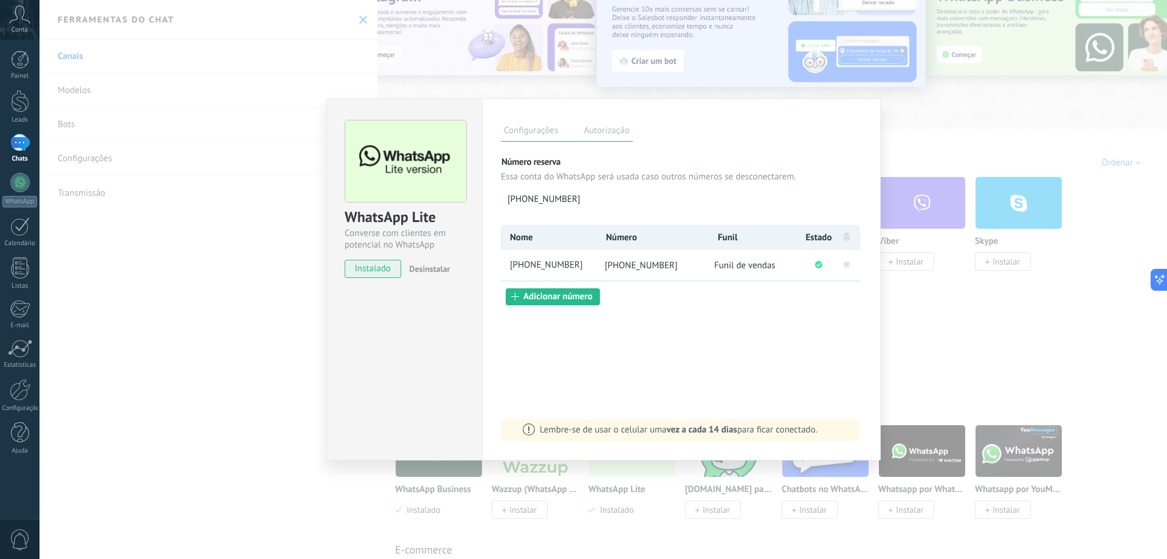
click at [956, 311] on div "WhatsApp Lite Converse com clientes em potencial no WhatsApp instalado Desinsta…" at bounding box center [604, 279] width 1128 height 559
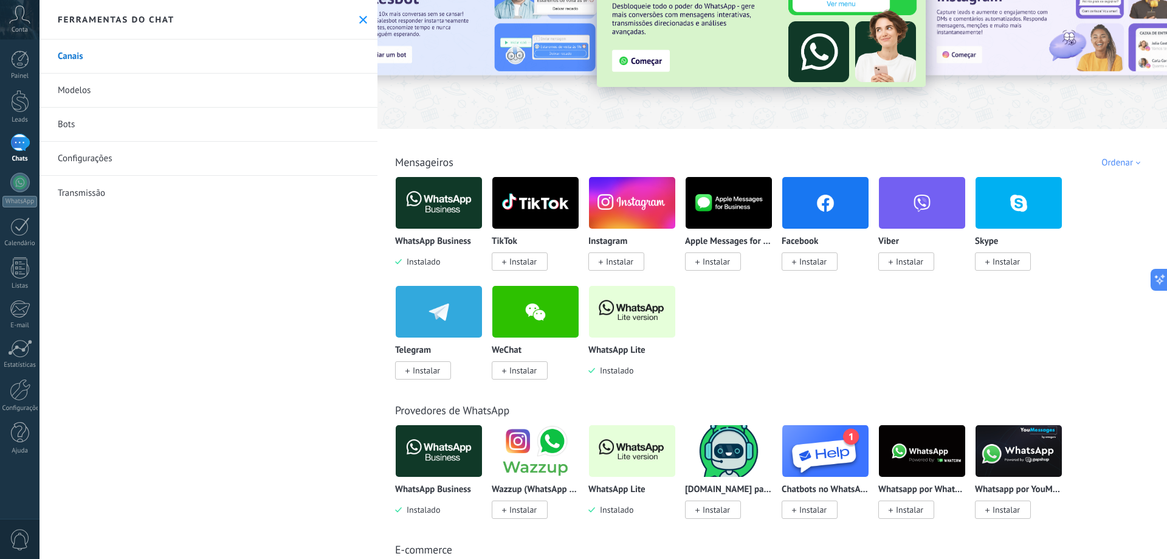
click at [18, 144] on div at bounding box center [19, 143] width 19 height 18
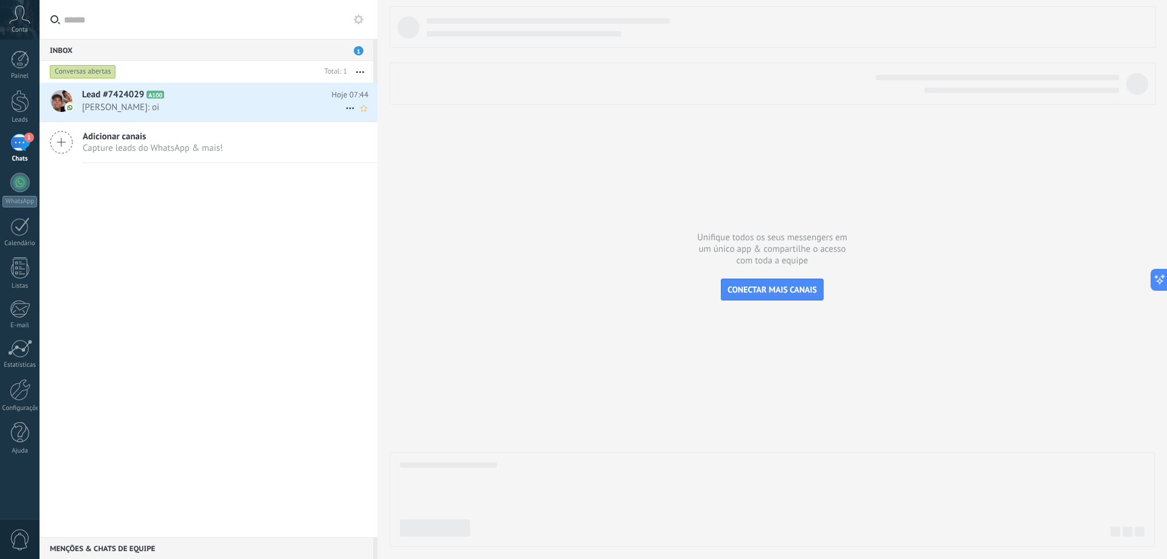
click at [207, 103] on span "[PERSON_NAME]: oi" at bounding box center [213, 108] width 263 height 12
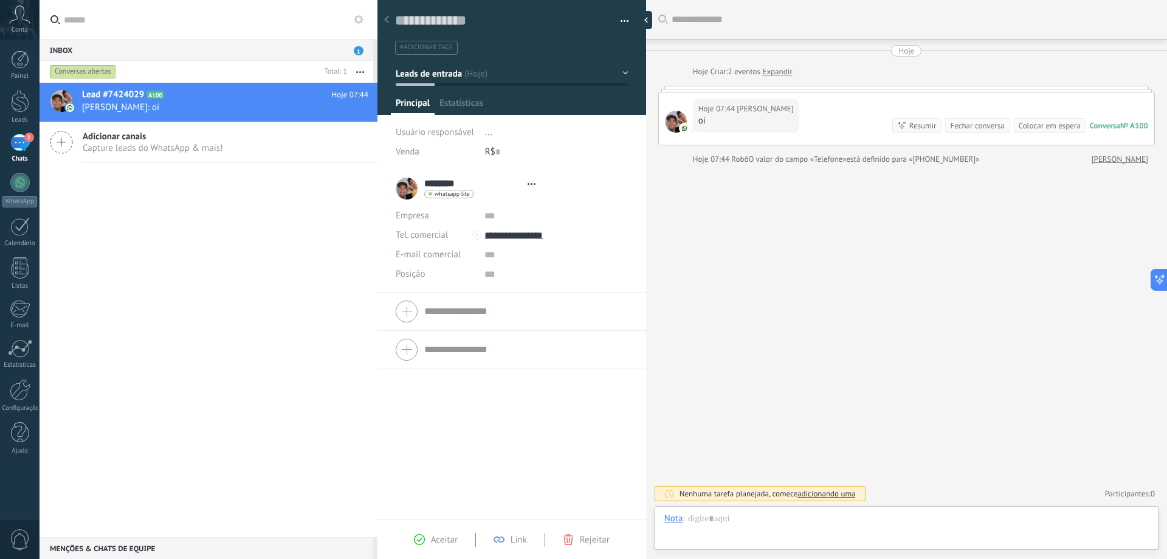
scroll to position [18, 0]
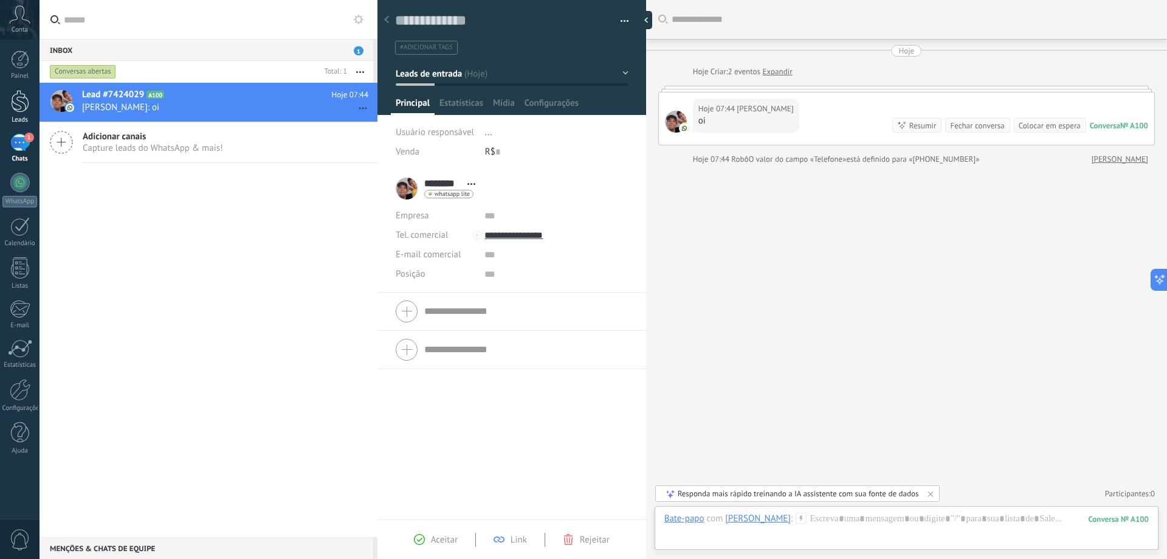
click at [21, 97] on div at bounding box center [20, 101] width 18 height 22
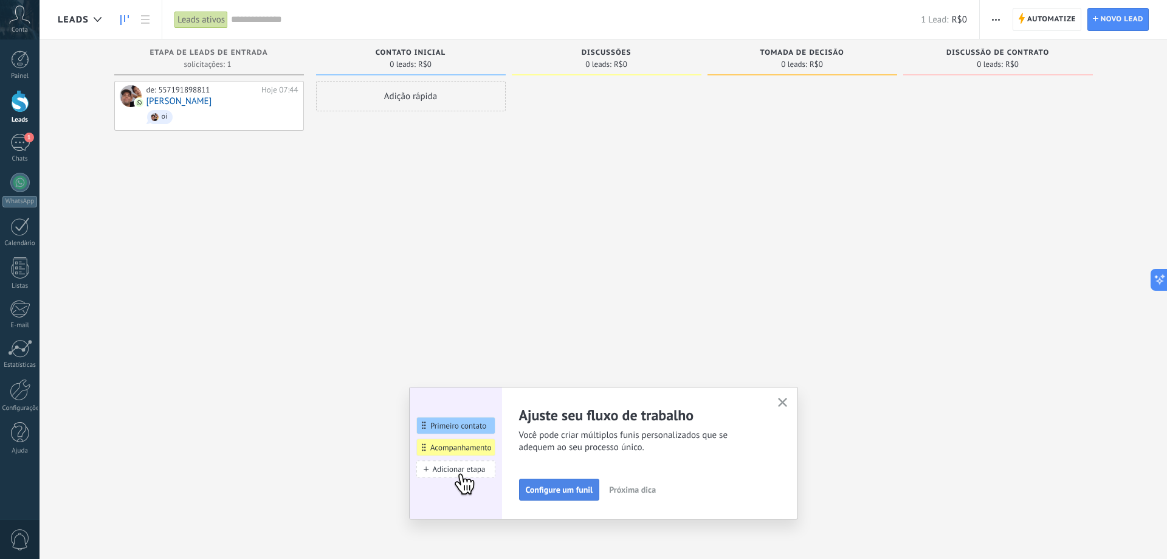
click at [565, 489] on span "Configure um funil" at bounding box center [559, 489] width 67 height 9
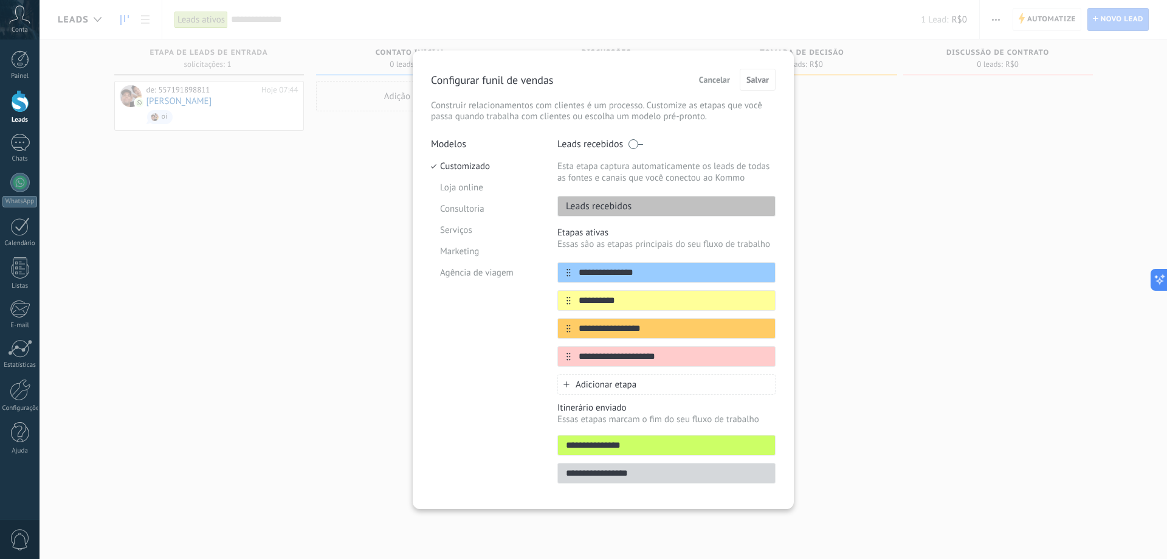
click at [341, 206] on div "**********" at bounding box center [604, 279] width 1128 height 559
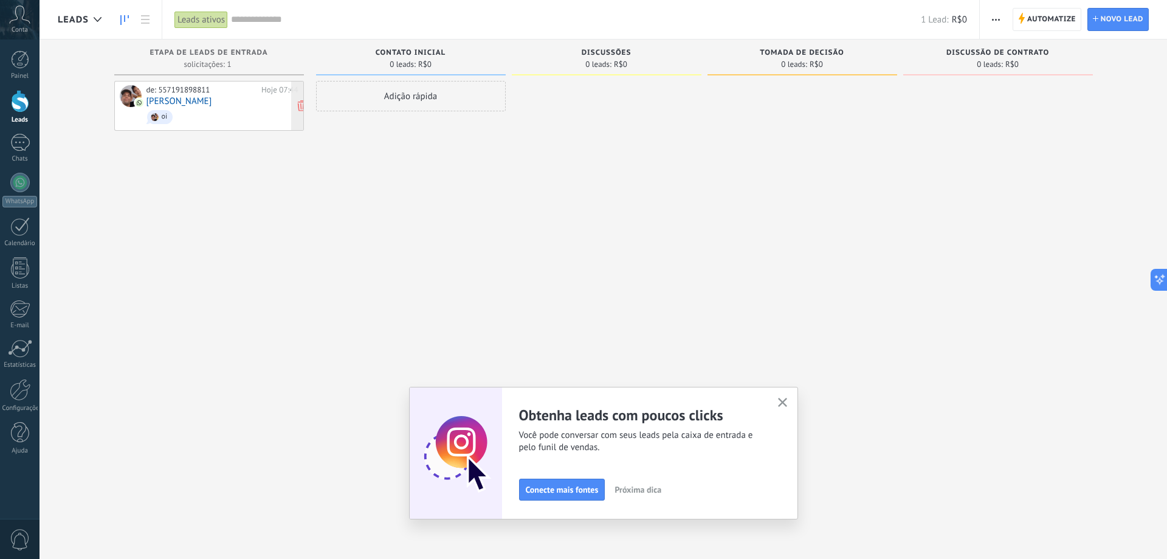
click at [244, 109] on span "oi" at bounding box center [223, 117] width 152 height 19
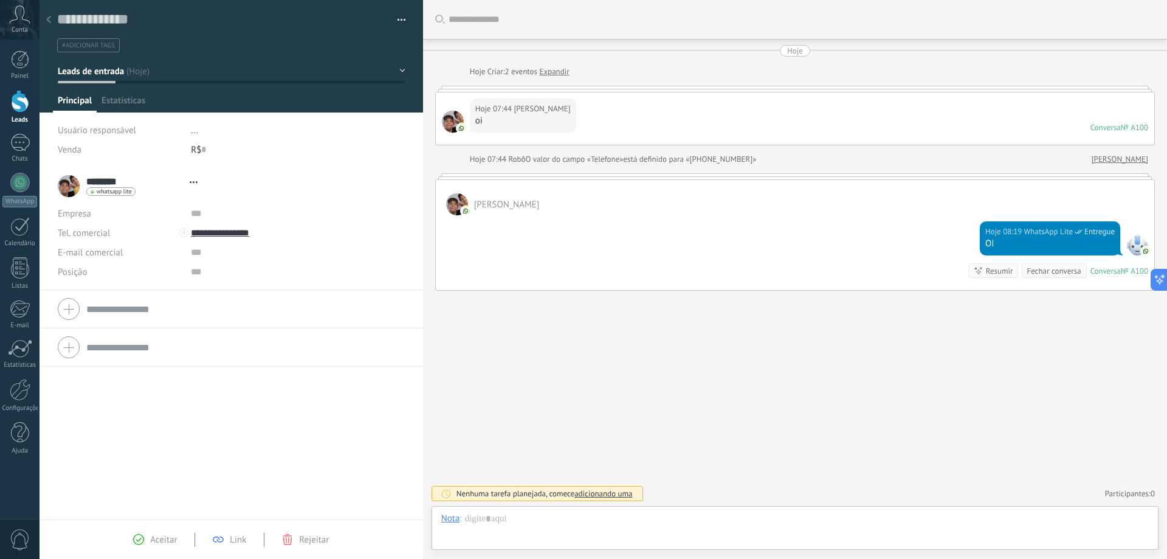
type textarea "**********"
click at [595, 519] on div at bounding box center [795, 531] width 708 height 36
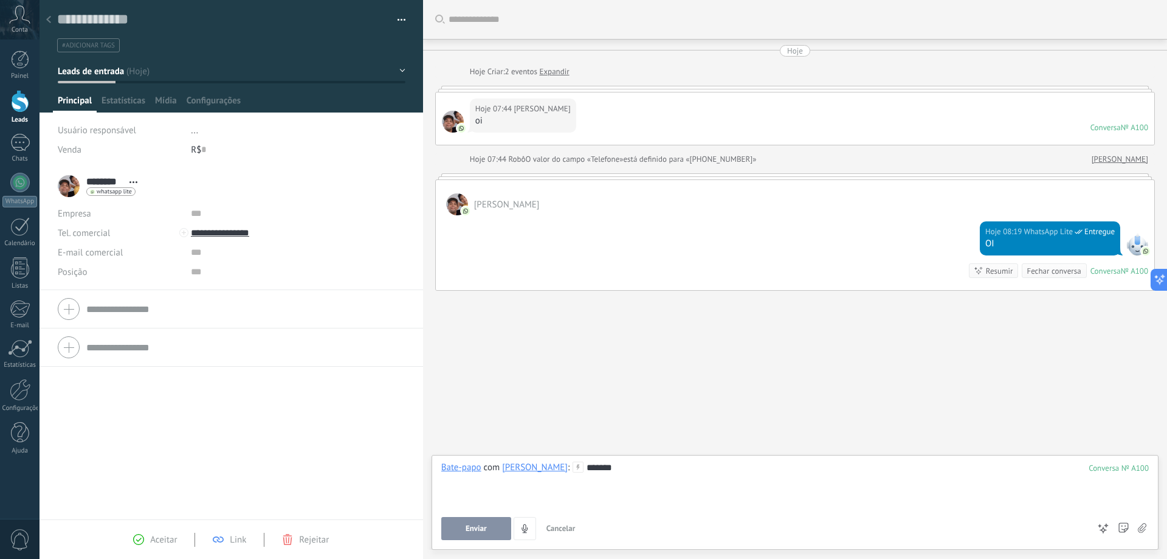
drag, startPoint x: 474, startPoint y: 524, endPoint x: 325, endPoint y: 403, distance: 192.4
click at [474, 523] on button "Enviar" at bounding box center [476, 528] width 70 height 23
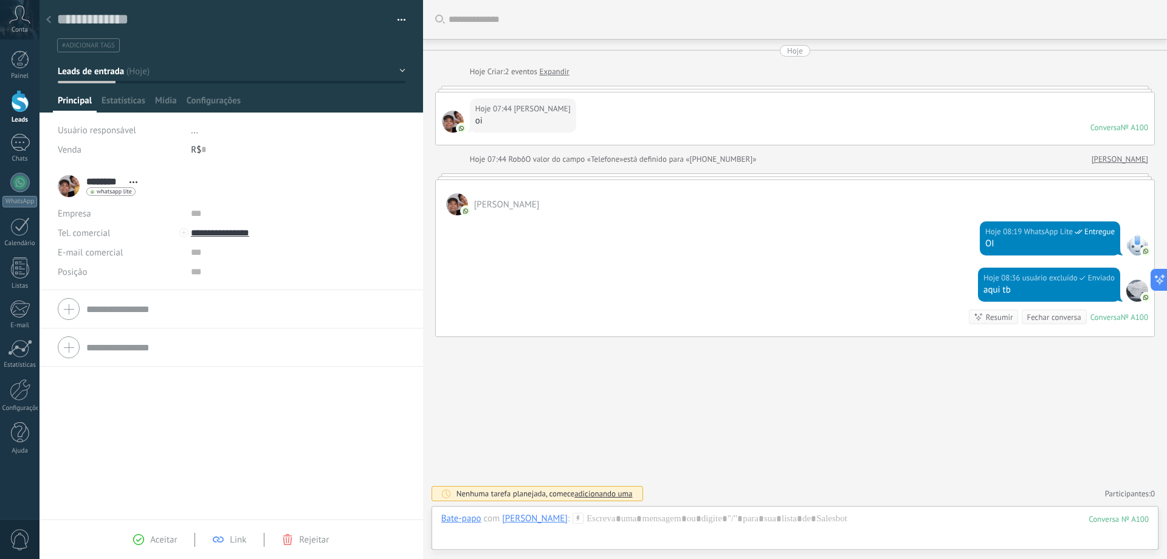
click at [99, 308] on input "text" at bounding box center [245, 308] width 319 height 19
drag, startPoint x: 128, startPoint y: 162, endPoint x: 127, endPoint y: 130, distance: 32.9
click at [128, 162] on div "Usuário responsável ... Venda R$ 0" at bounding box center [232, 143] width 348 height 47
click at [128, 99] on span "Estatísticas" at bounding box center [124, 104] width 44 height 18
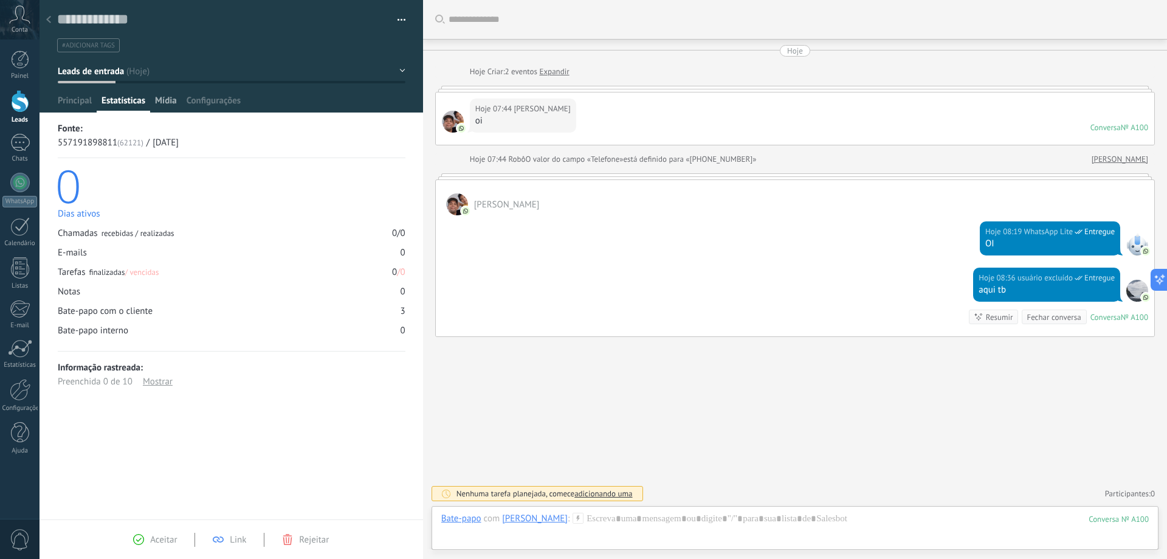
click at [167, 97] on span "Mídia" at bounding box center [166, 104] width 22 height 18
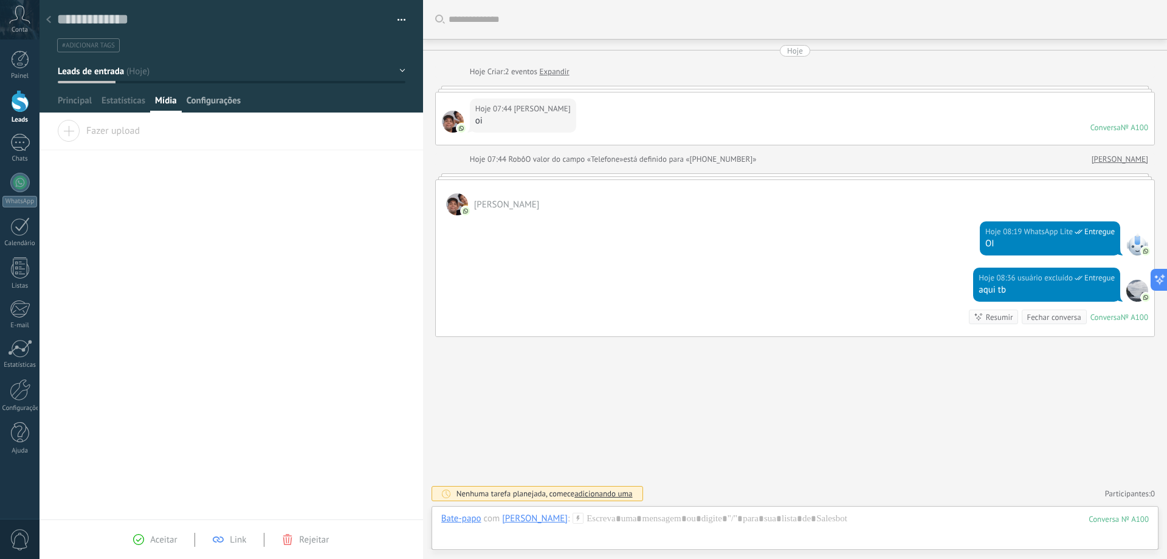
click at [210, 100] on span "Configurações" at bounding box center [214, 104] width 54 height 18
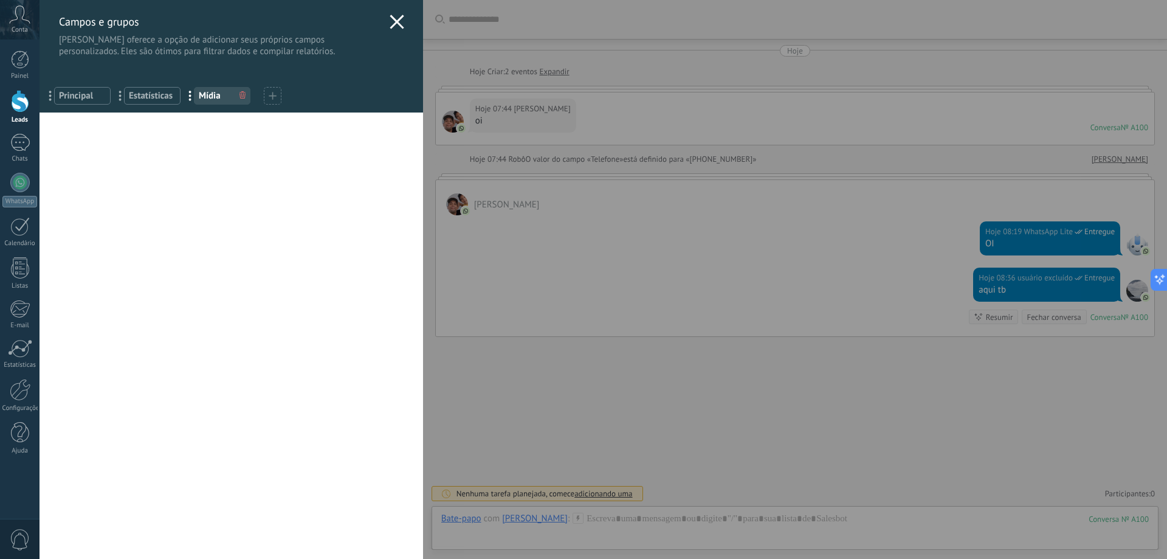
click at [270, 95] on use at bounding box center [272, 95] width 7 height 7
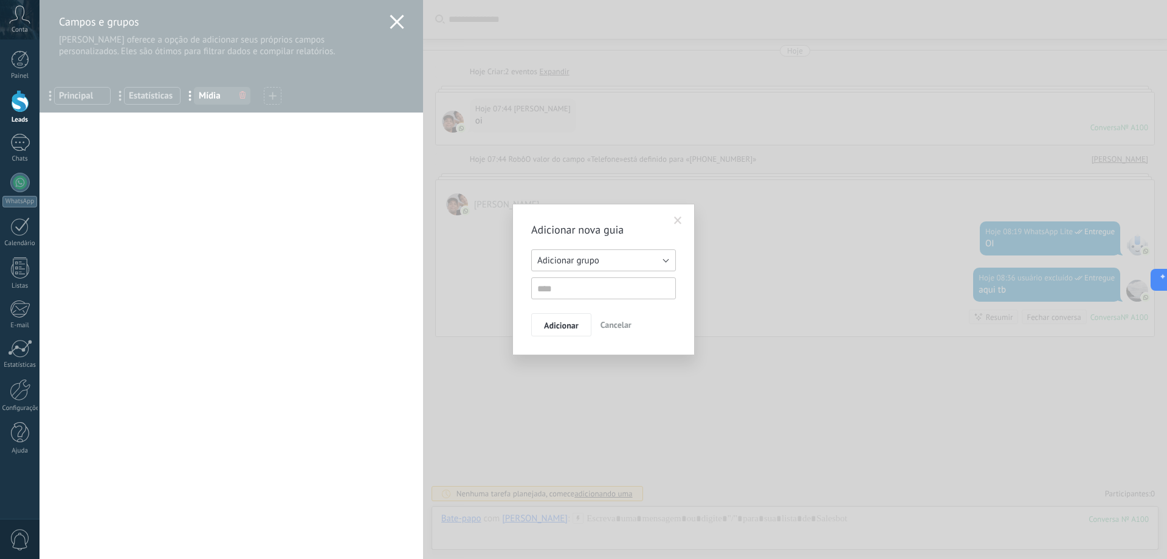
click at [657, 258] on button "Adicionar grupo" at bounding box center [603, 260] width 145 height 22
click at [657, 257] on span "Adicionar grupo" at bounding box center [598, 261] width 148 height 12
click at [657, 257] on button "Adicionar grupo" at bounding box center [603, 260] width 145 height 22
click at [657, 257] on span "Adicionar grupo" at bounding box center [598, 261] width 148 height 12
click at [612, 330] on button "Cancelar" at bounding box center [616, 324] width 41 height 23
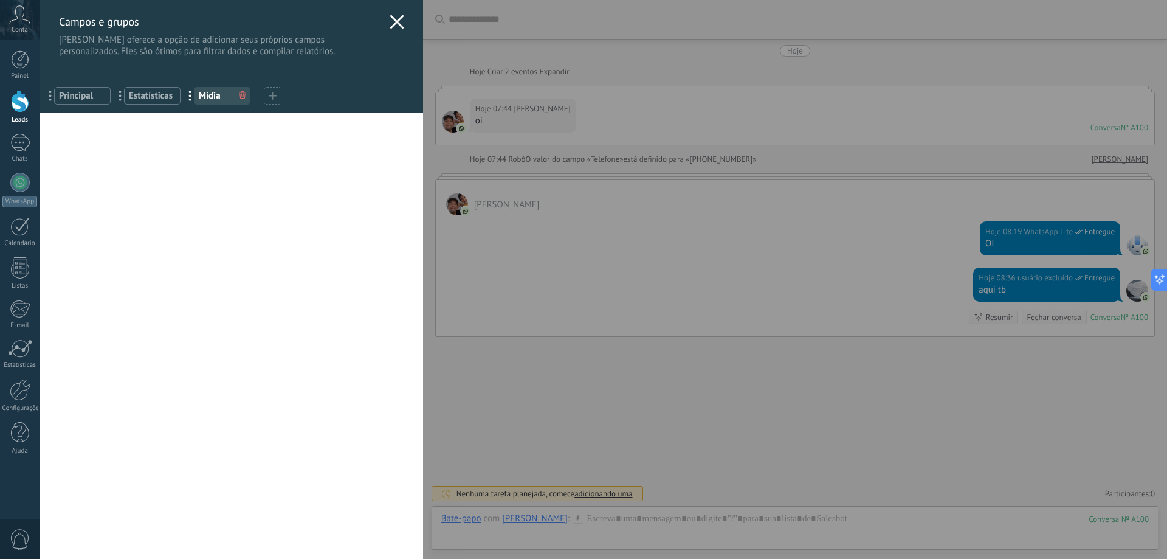
click at [399, 20] on use at bounding box center [397, 22] width 14 height 14
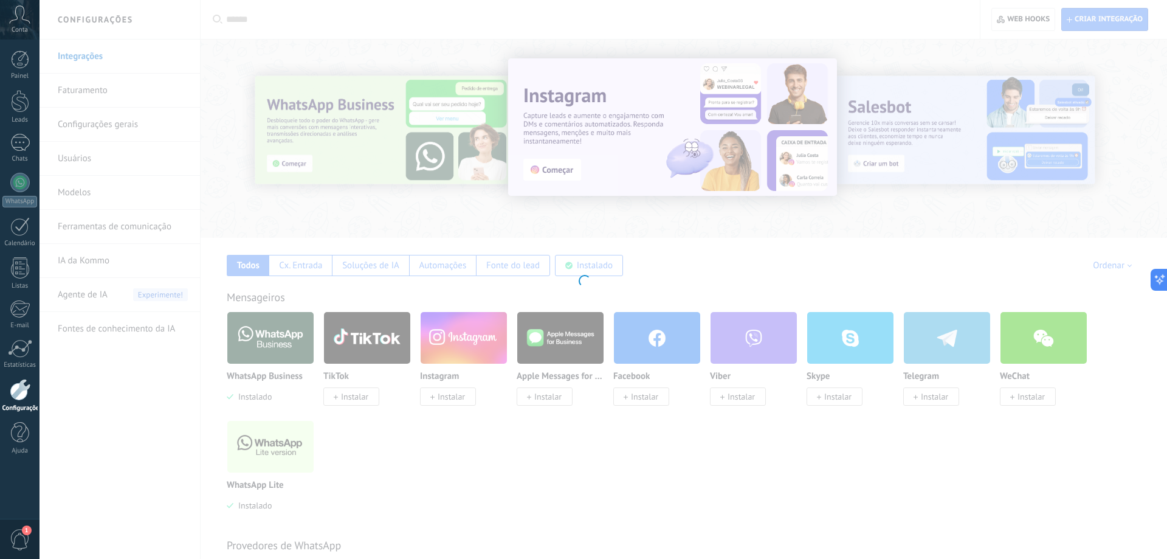
scroll to position [124, 0]
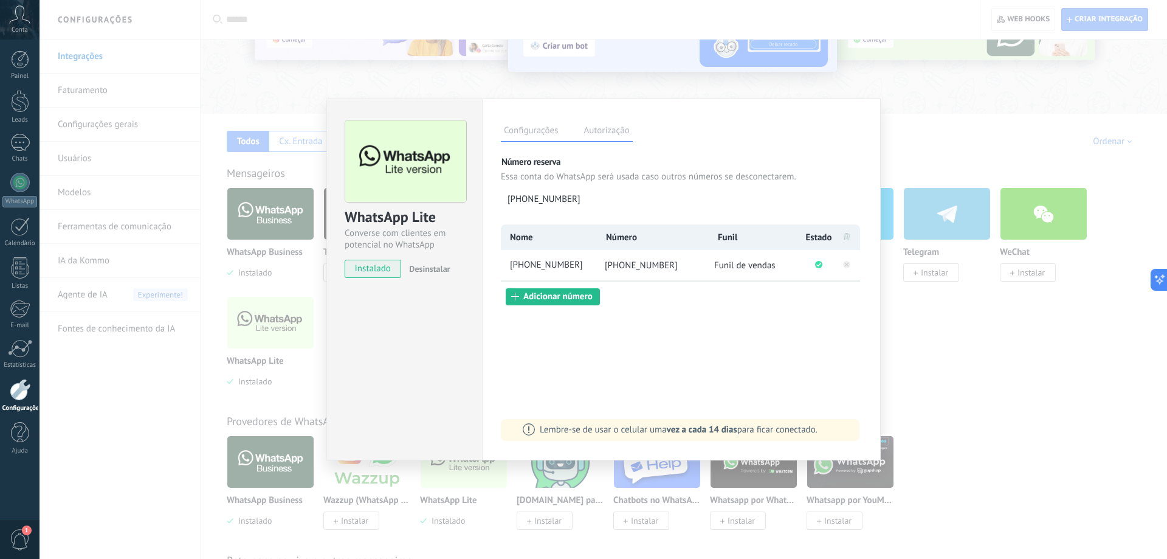
click at [745, 266] on span "Funil de vendas" at bounding box center [744, 266] width 61 height 12
click at [845, 239] on icon at bounding box center [847, 236] width 6 height 7
click at [849, 236] on icon at bounding box center [847, 236] width 6 height 7
drag, startPoint x: 839, startPoint y: 240, endPoint x: 835, endPoint y: 264, distance: 24.0
click at [838, 242] on li at bounding box center [847, 237] width 26 height 26
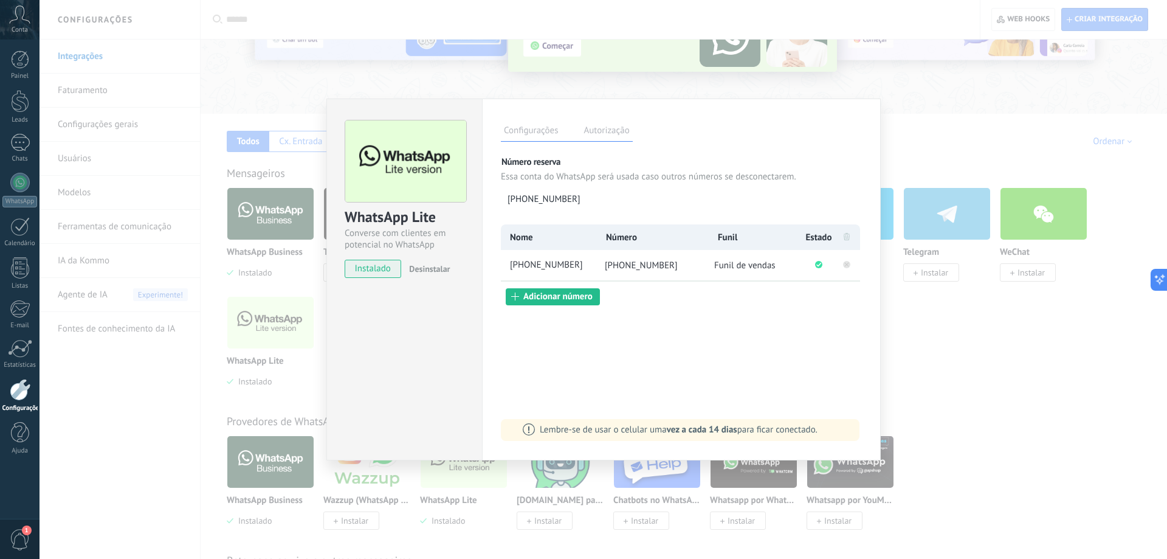
click at [848, 262] on rect at bounding box center [846, 264] width 7 height 7
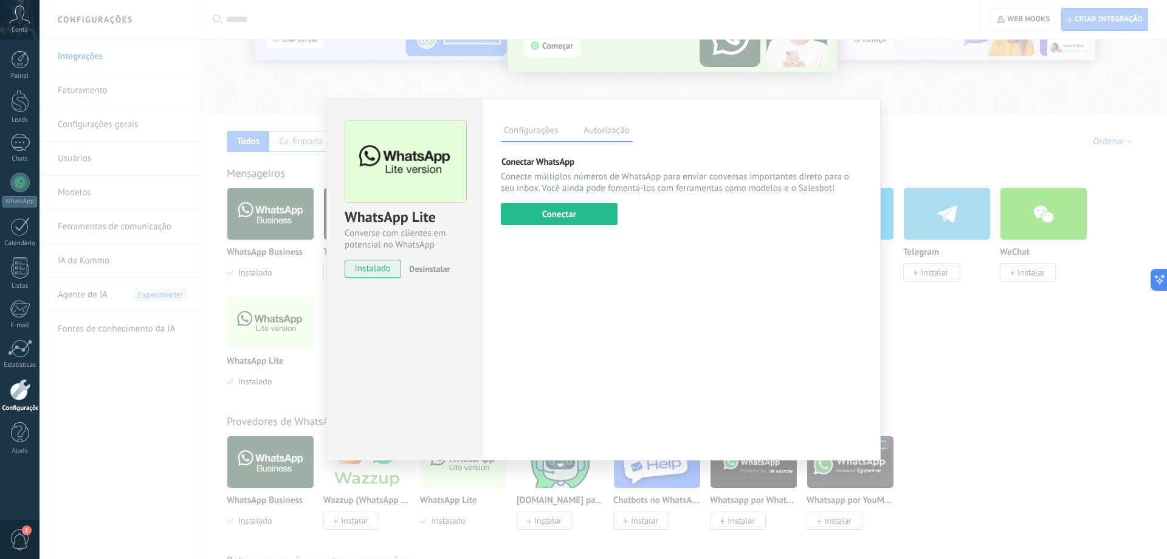
click at [422, 270] on span "Desinstalar" at bounding box center [429, 268] width 41 height 11
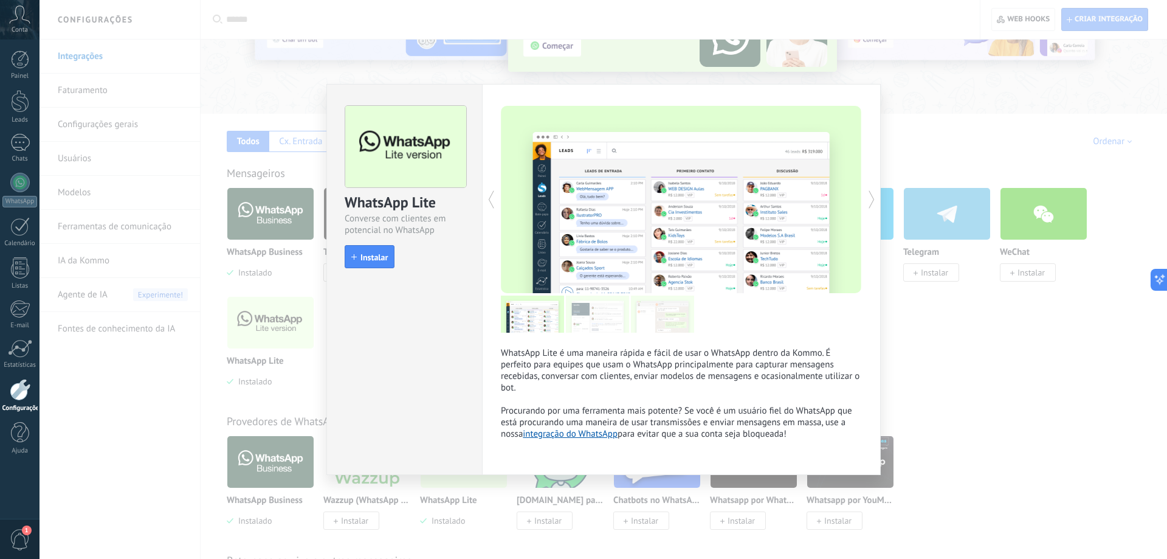
click at [192, 367] on div "WhatsApp Lite Converse com clientes em potencial no WhatsApp install Instalar W…" at bounding box center [604, 279] width 1128 height 559
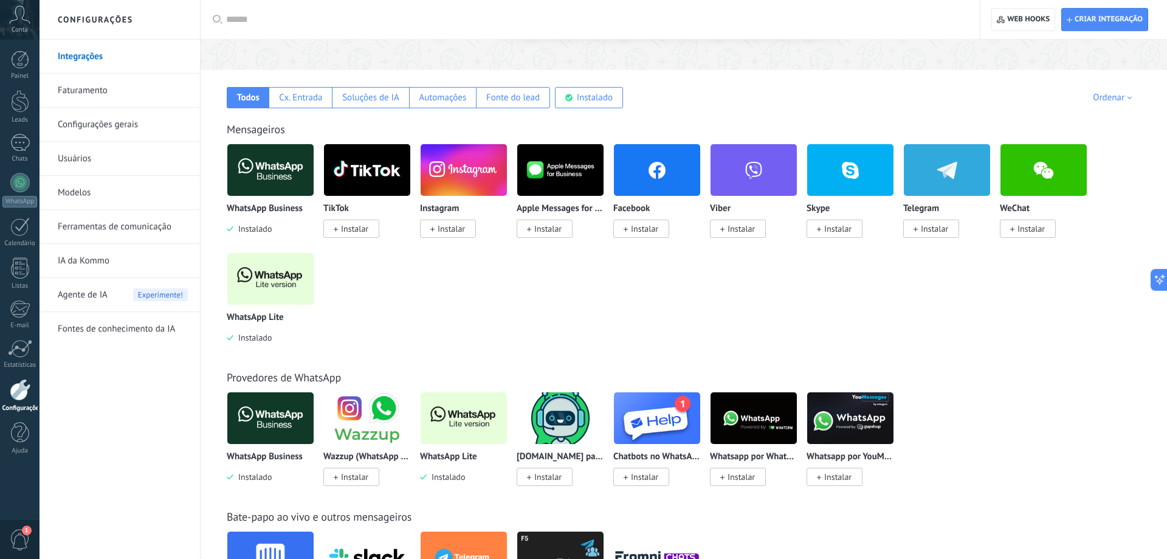
scroll to position [186, 0]
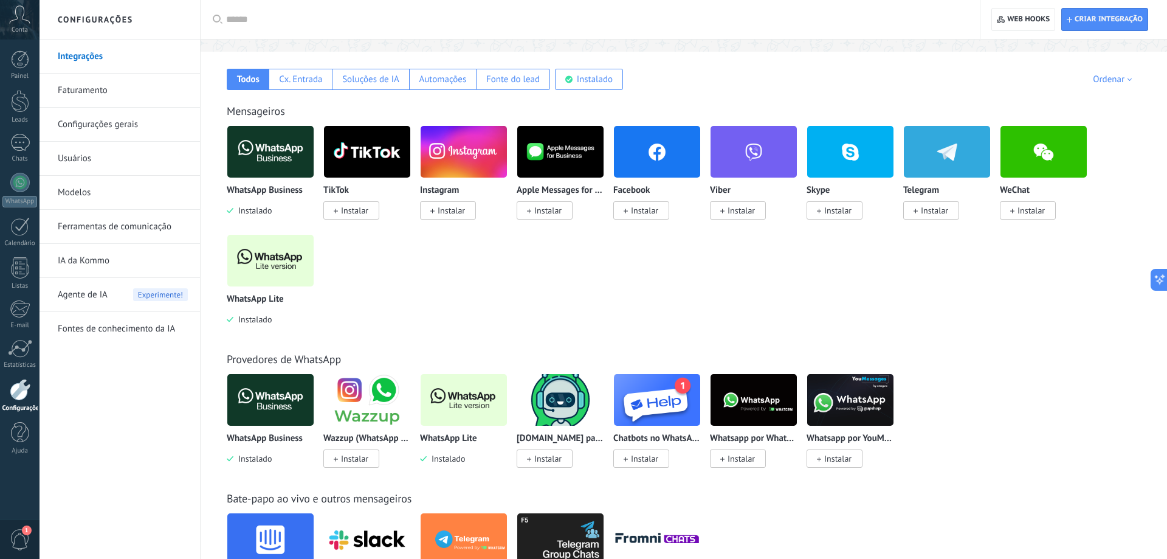
click at [270, 252] on img at bounding box center [270, 260] width 86 height 59
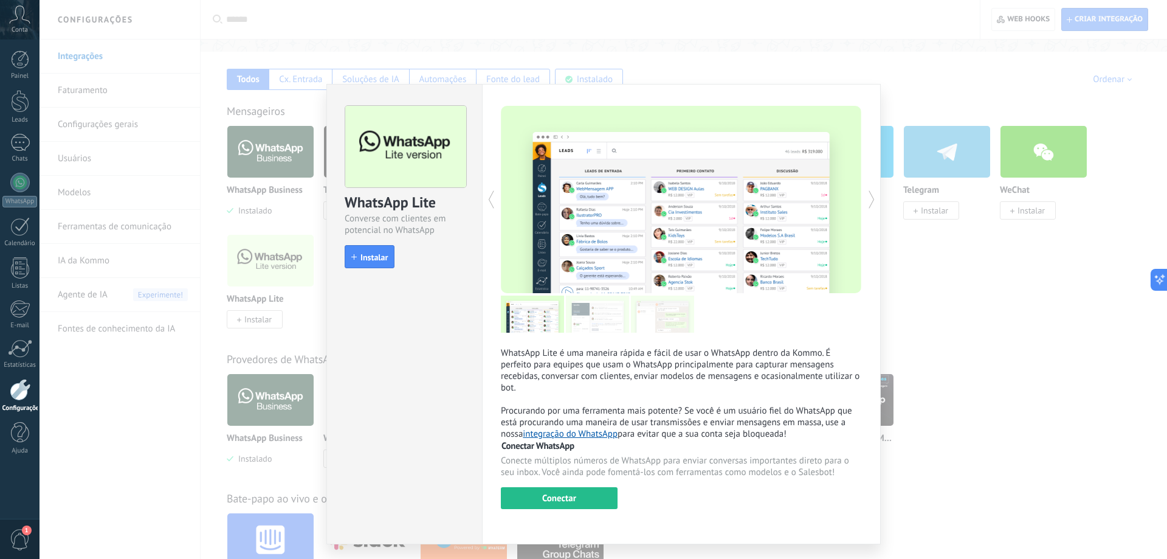
click at [454, 429] on div "WhatsApp Lite Converse com clientes em potencial no WhatsApp install Instalar" at bounding box center [405, 314] width 156 height 460
click at [167, 437] on div "WhatsApp Lite Converse com clientes em potencial no WhatsApp install Instalar W…" at bounding box center [604, 279] width 1128 height 559
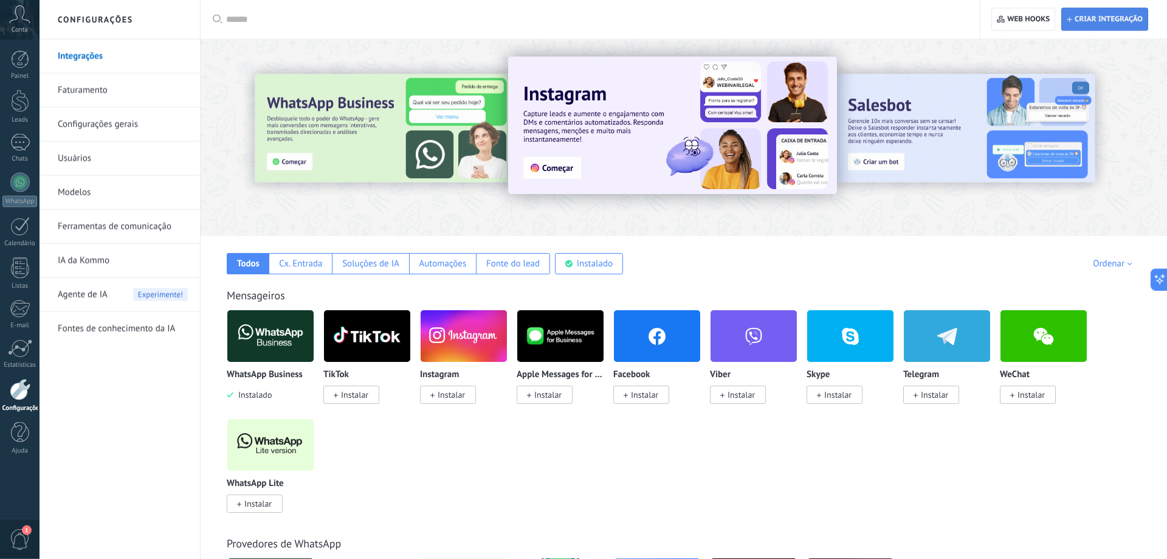
scroll to position [0, 0]
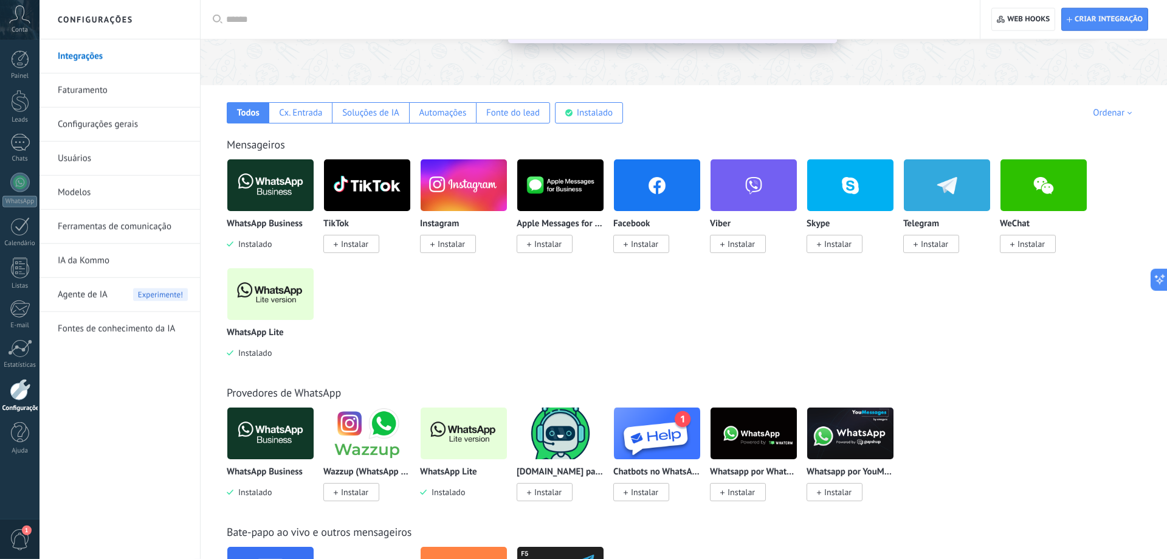
scroll to position [186, 0]
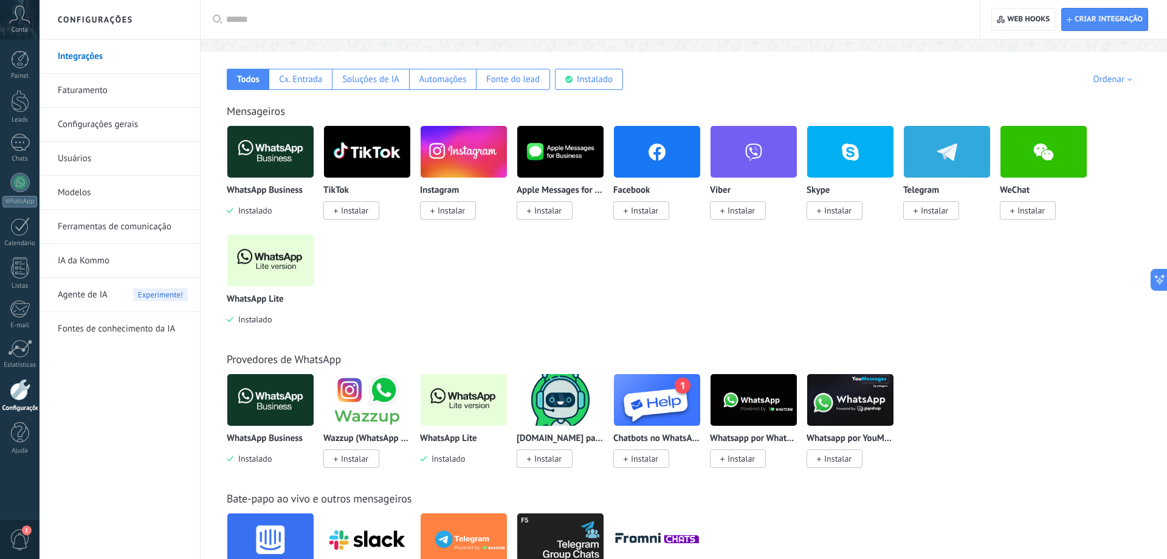
click at [258, 270] on img at bounding box center [270, 260] width 86 height 59
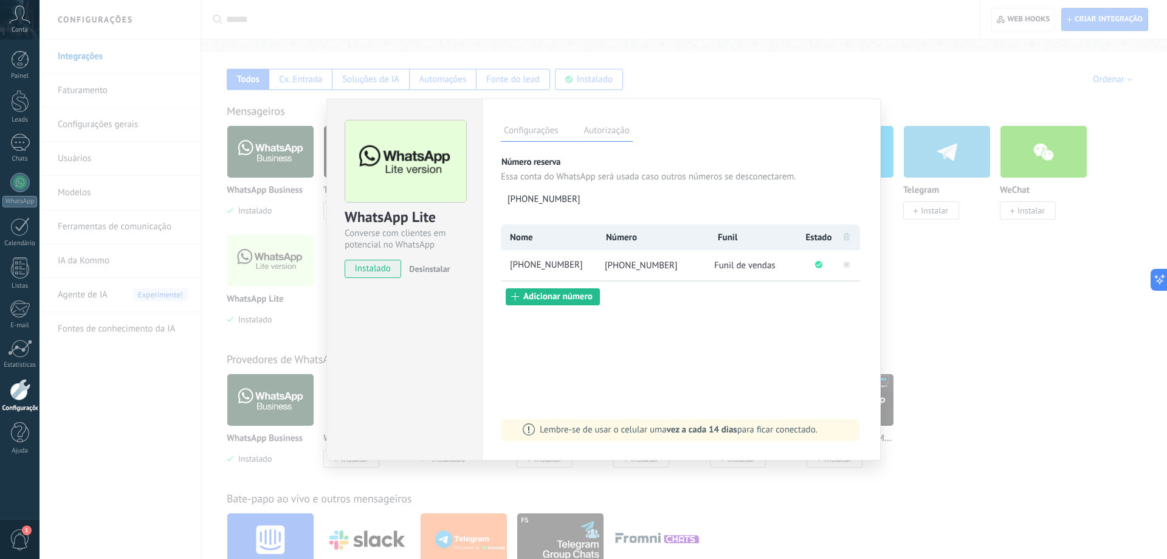
drag, startPoint x: 623, startPoint y: 261, endPoint x: 649, endPoint y: 254, distance: 26.7
click at [680, 264] on li "+55 31 2181-1365" at bounding box center [652, 265] width 113 height 30
copy span "31 2181-1365"
drag, startPoint x: 604, startPoint y: 263, endPoint x: 705, endPoint y: 269, distance: 101.1
click at [705, 269] on li "+55 31 2181-1365" at bounding box center [652, 265] width 113 height 30
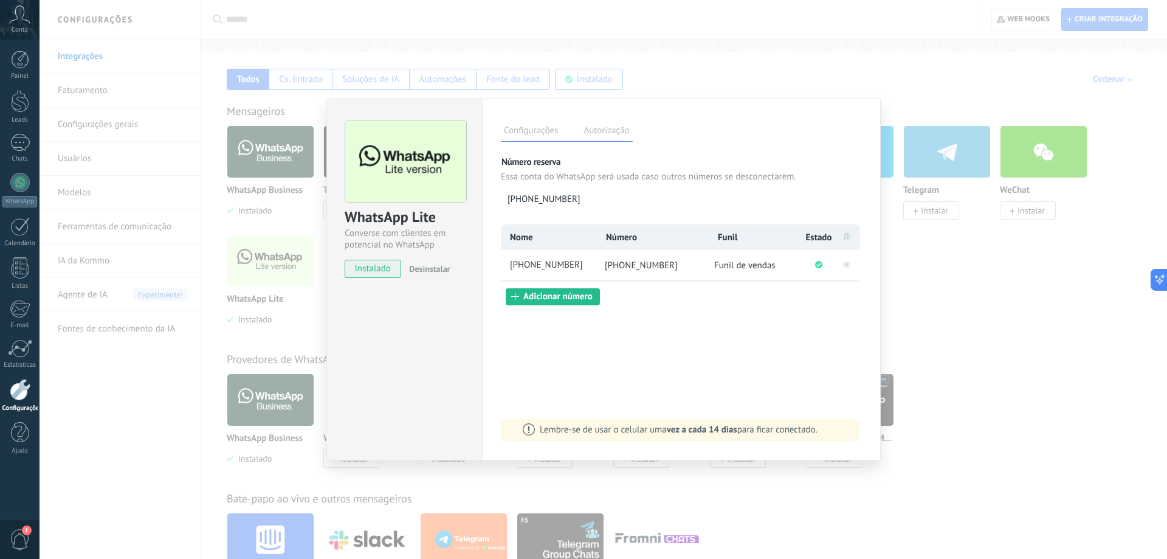
copy span "+55 31 2181-1365"
drag, startPoint x: 454, startPoint y: 408, endPoint x: 789, endPoint y: 429, distance: 335.7
click at [457, 410] on div "WhatsApp Lite Converse com clientes em potencial no WhatsApp instalado Desinsta…" at bounding box center [405, 280] width 156 height 362
drag, startPoint x: 105, startPoint y: 341, endPoint x: 50, endPoint y: 235, distance: 119.4
click at [104, 341] on div "WhatsApp Lite Converse com clientes em potencial no WhatsApp instalado Desinsta…" at bounding box center [604, 279] width 1128 height 559
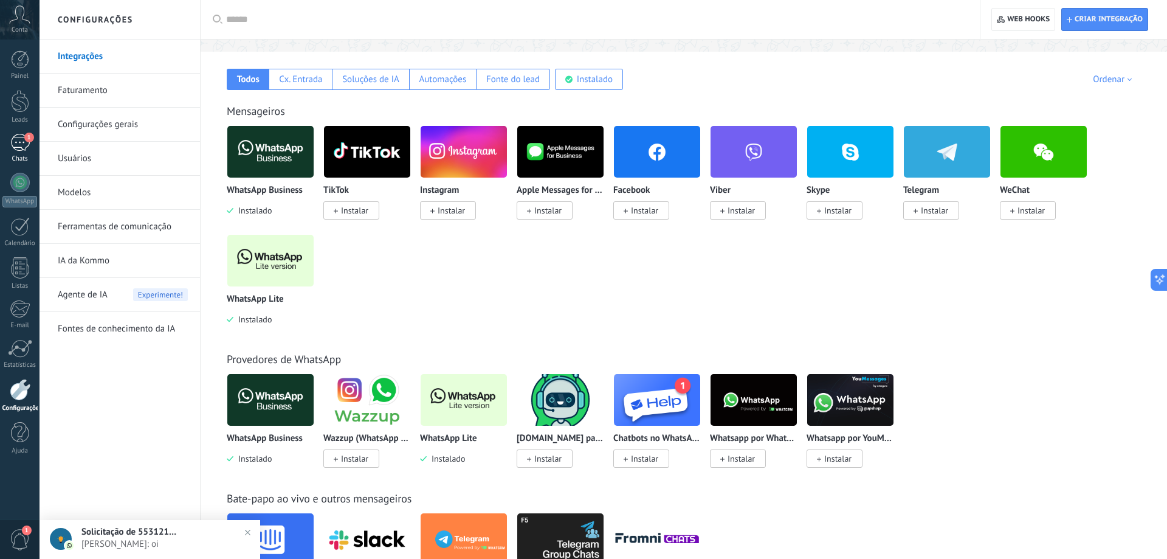
click at [15, 138] on div "1" at bounding box center [19, 143] width 19 height 18
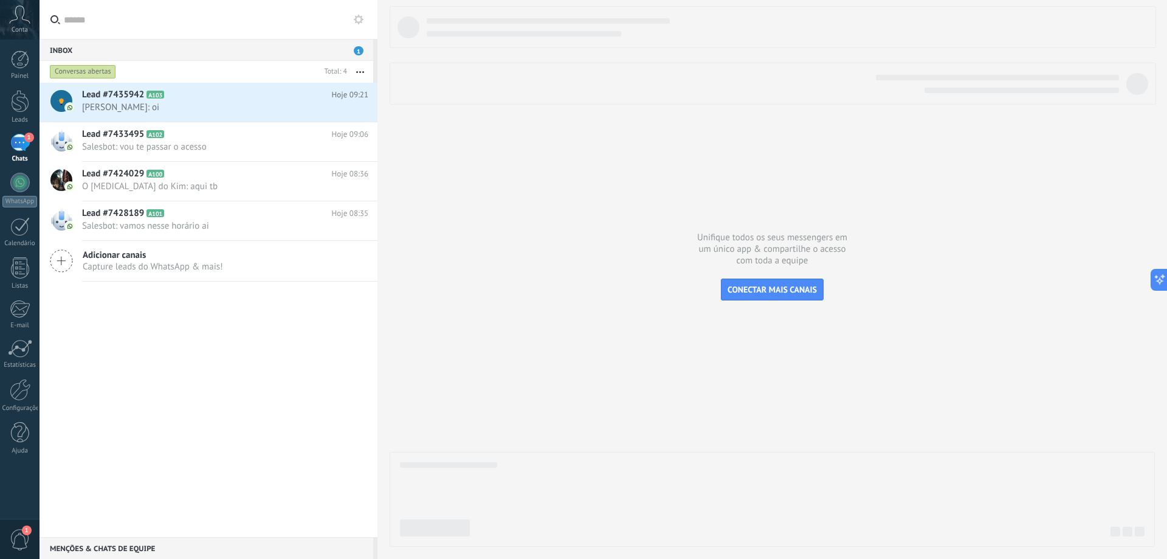
drag, startPoint x: 666, startPoint y: 252, endPoint x: 465, endPoint y: 185, distance: 211.3
click at [660, 247] on div at bounding box center [773, 276] width 766 height 541
click at [27, 138] on span "1" at bounding box center [29, 138] width 10 height 10
click at [21, 145] on div "1" at bounding box center [19, 143] width 19 height 18
click at [21, 109] on div at bounding box center [20, 101] width 18 height 22
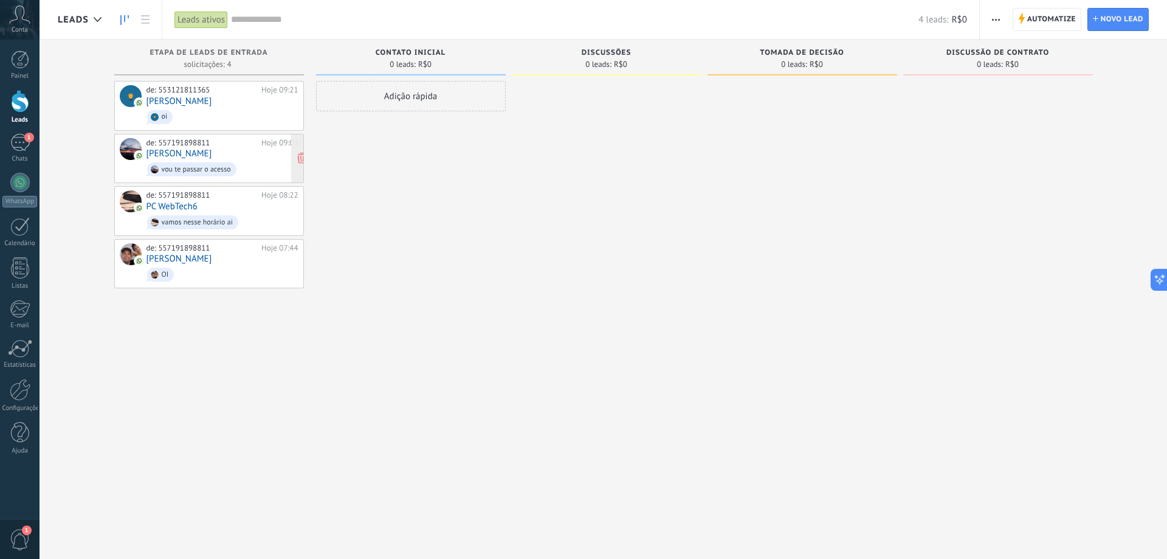
click at [200, 152] on div "de: 557191898811 Hoje 09:03 Pedro Paulo vou te passar o acesso" at bounding box center [223, 158] width 152 height 41
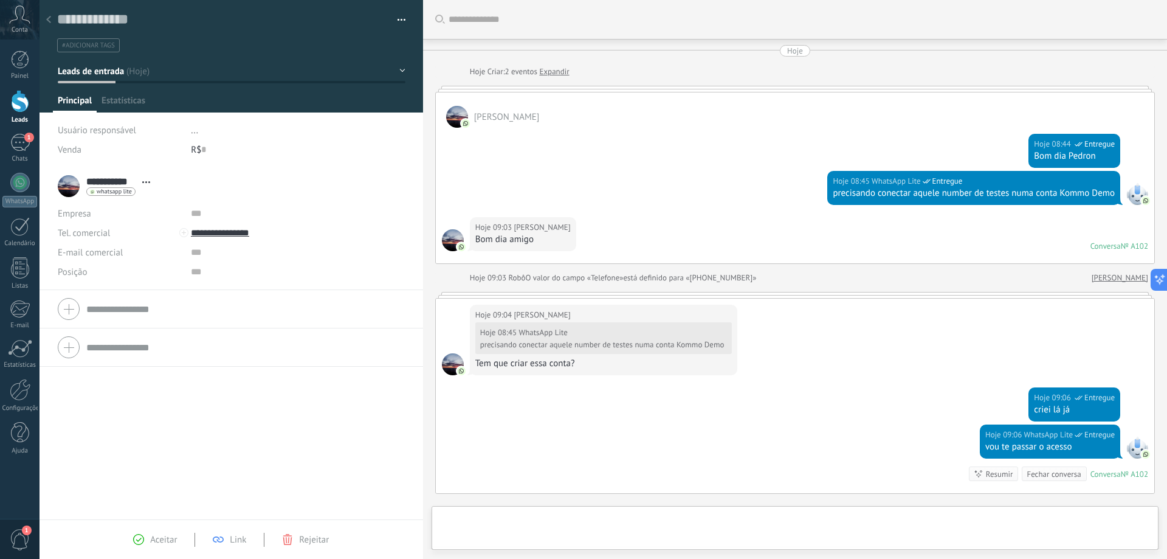
scroll to position [147, 0]
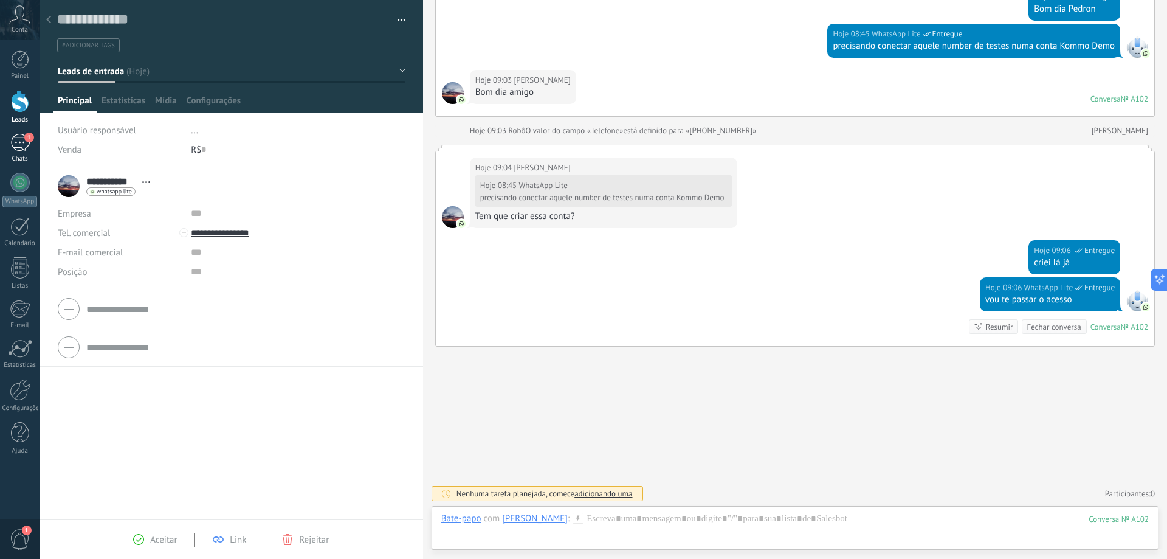
click at [18, 138] on div "1" at bounding box center [19, 143] width 19 height 18
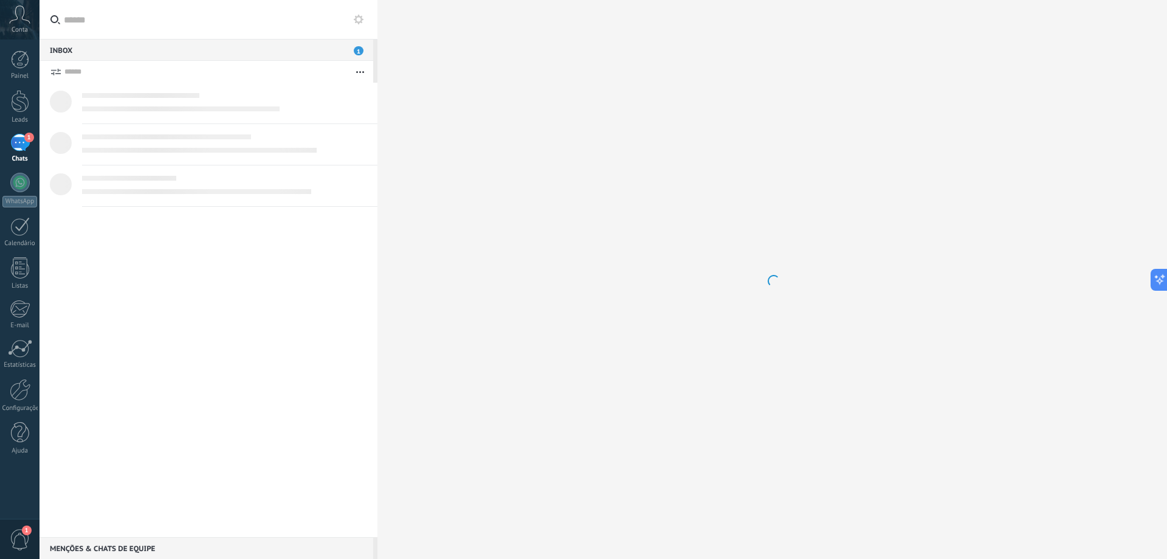
scroll to position [18, 0]
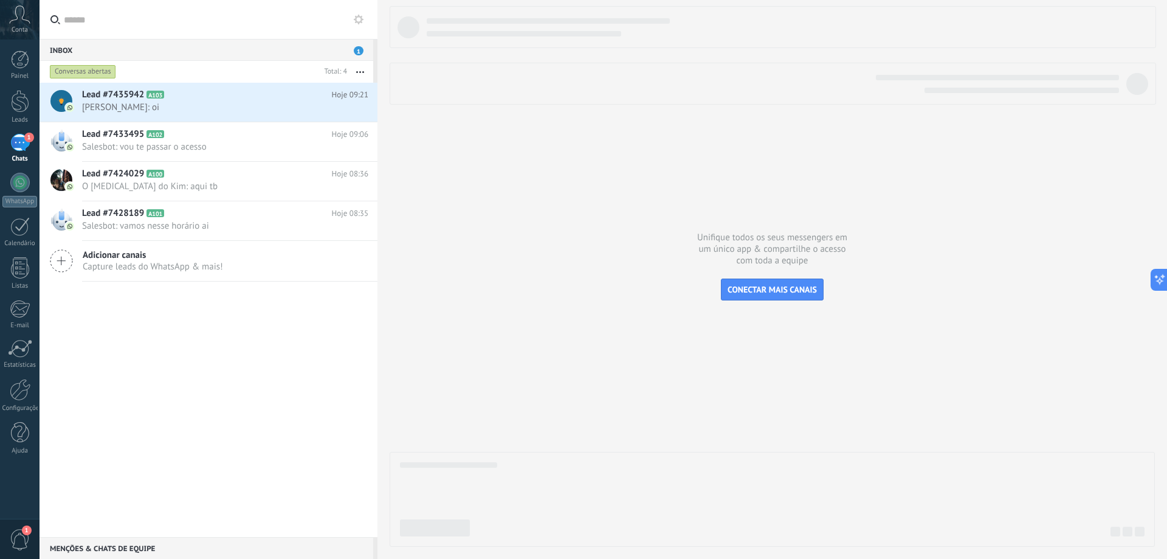
click at [25, 148] on div "1" at bounding box center [19, 143] width 19 height 18
click at [758, 293] on span "CONECTAR MAIS CANAIS" at bounding box center [772, 289] width 89 height 11
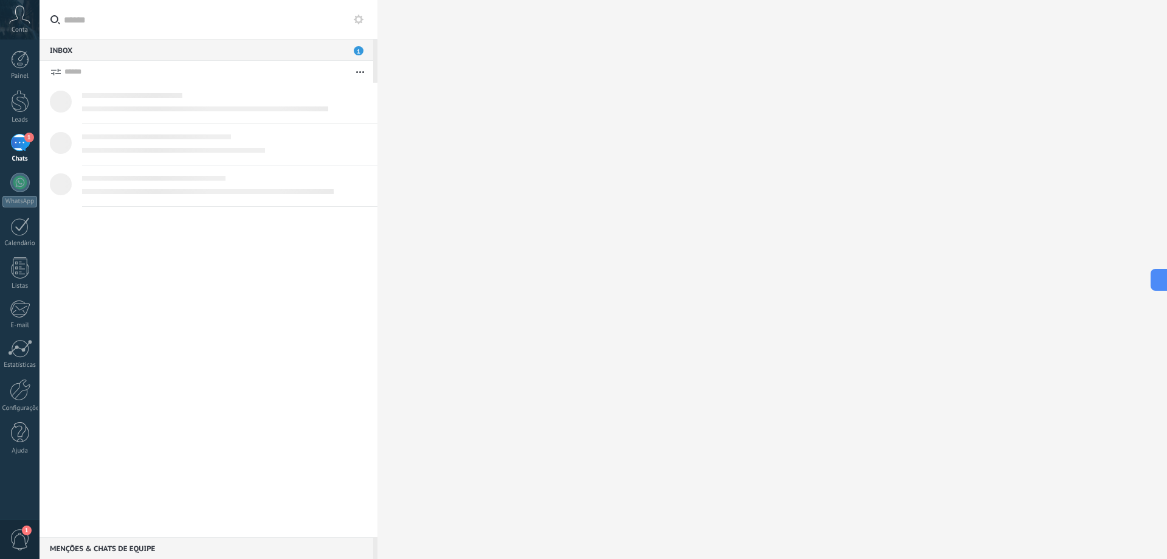
scroll to position [18, 0]
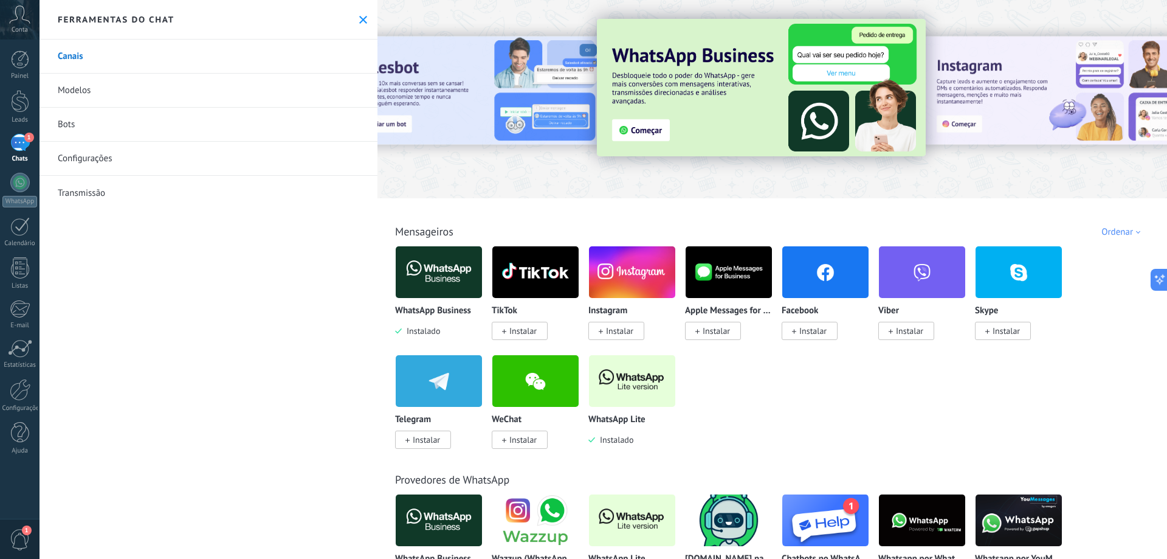
click at [24, 141] on div "1" at bounding box center [19, 143] width 19 height 18
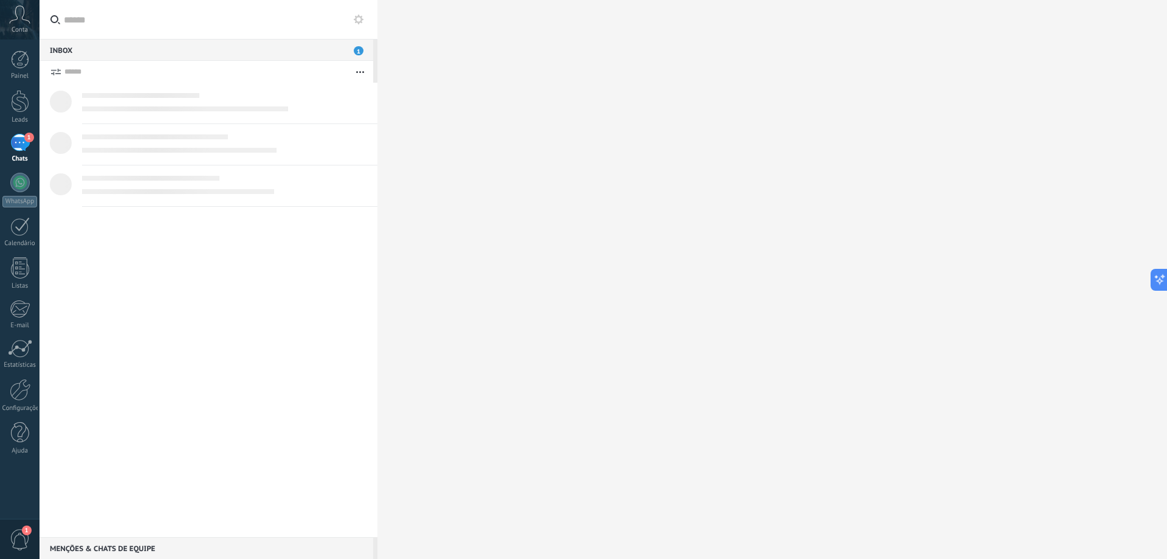
scroll to position [18, 0]
